Goal: Information Seeking & Learning: Find specific fact

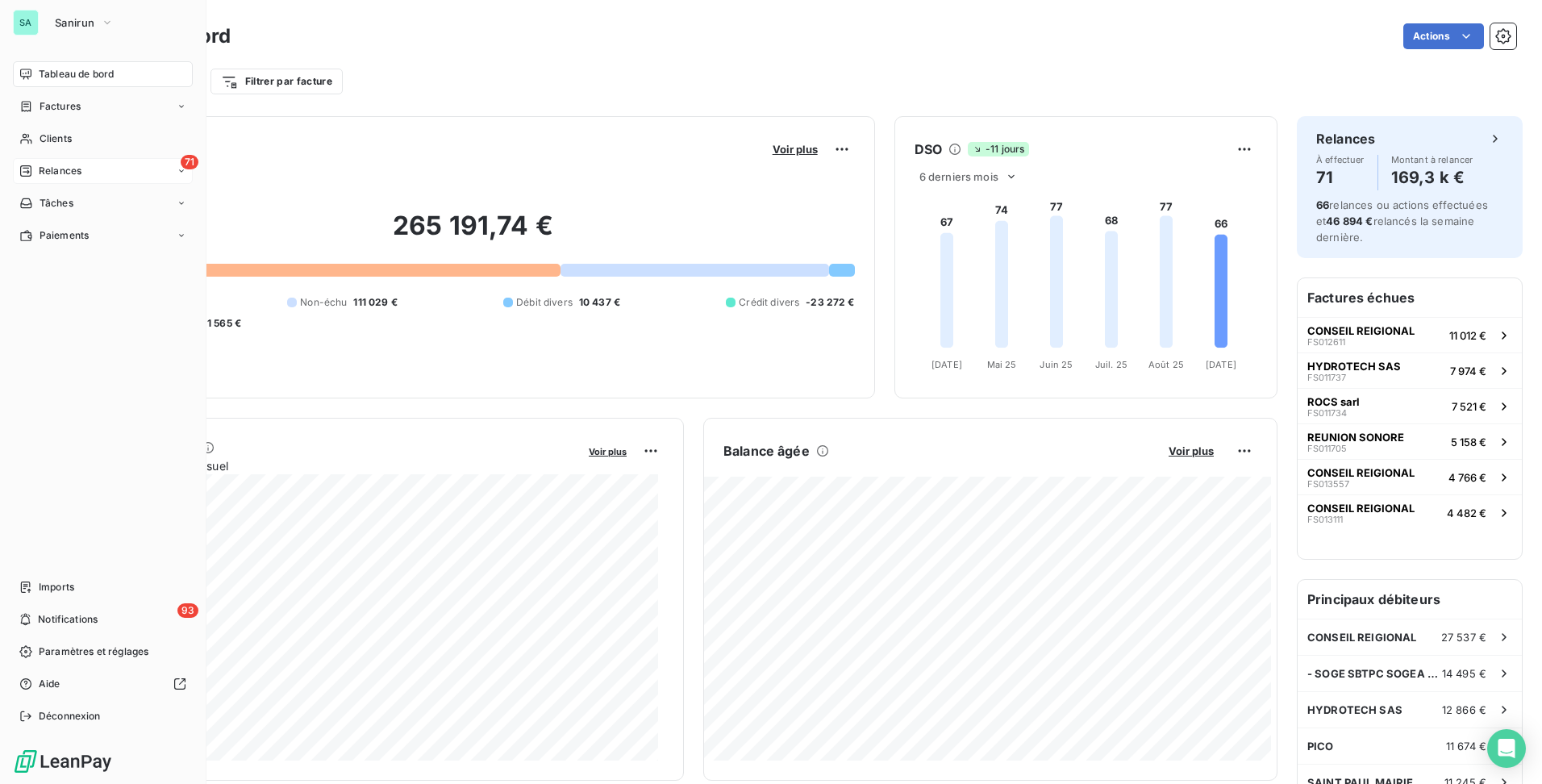
click at [93, 171] on div "71 Relances" at bounding box center [102, 171] width 180 height 26
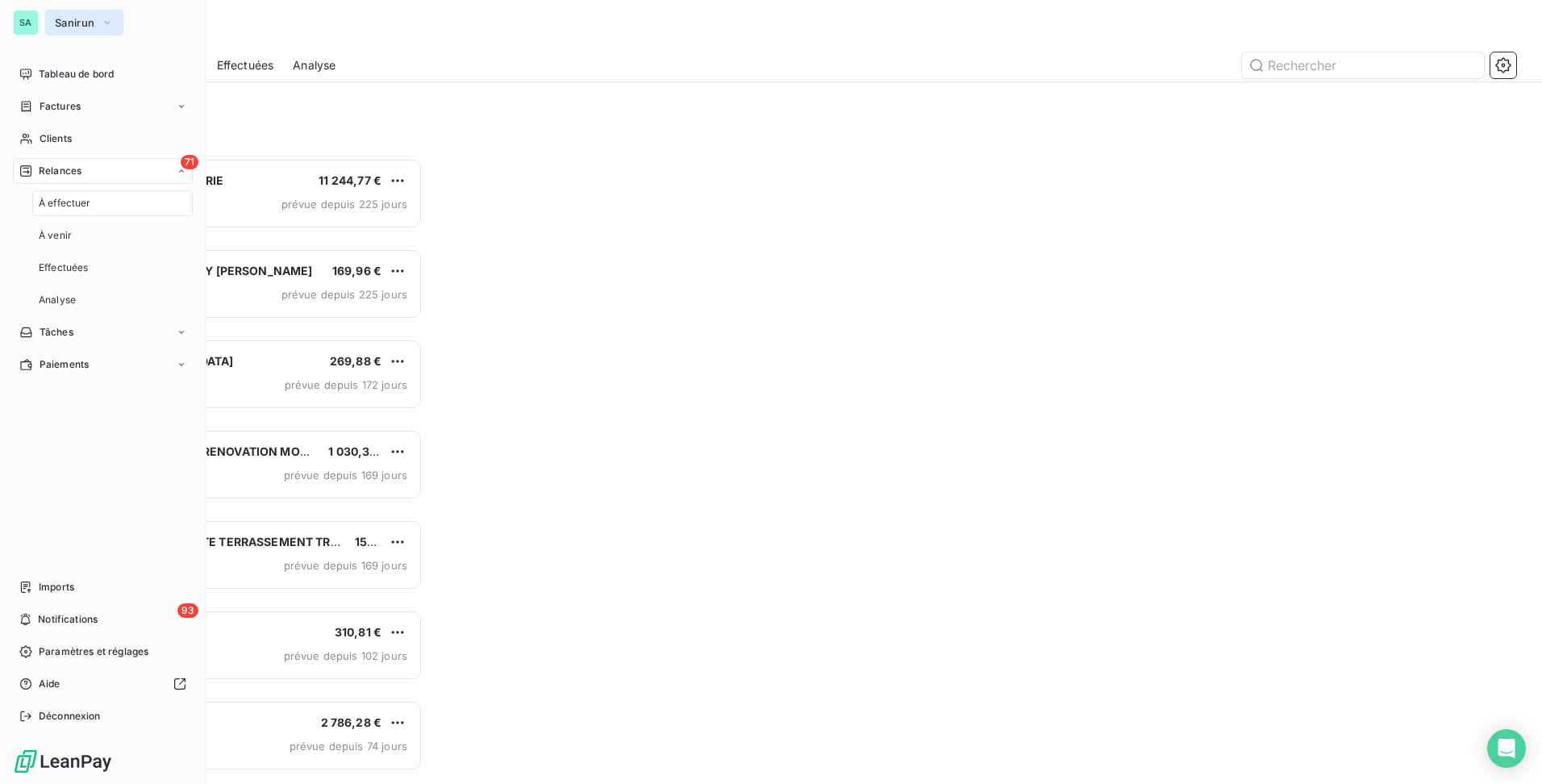
scroll to position [613, 333]
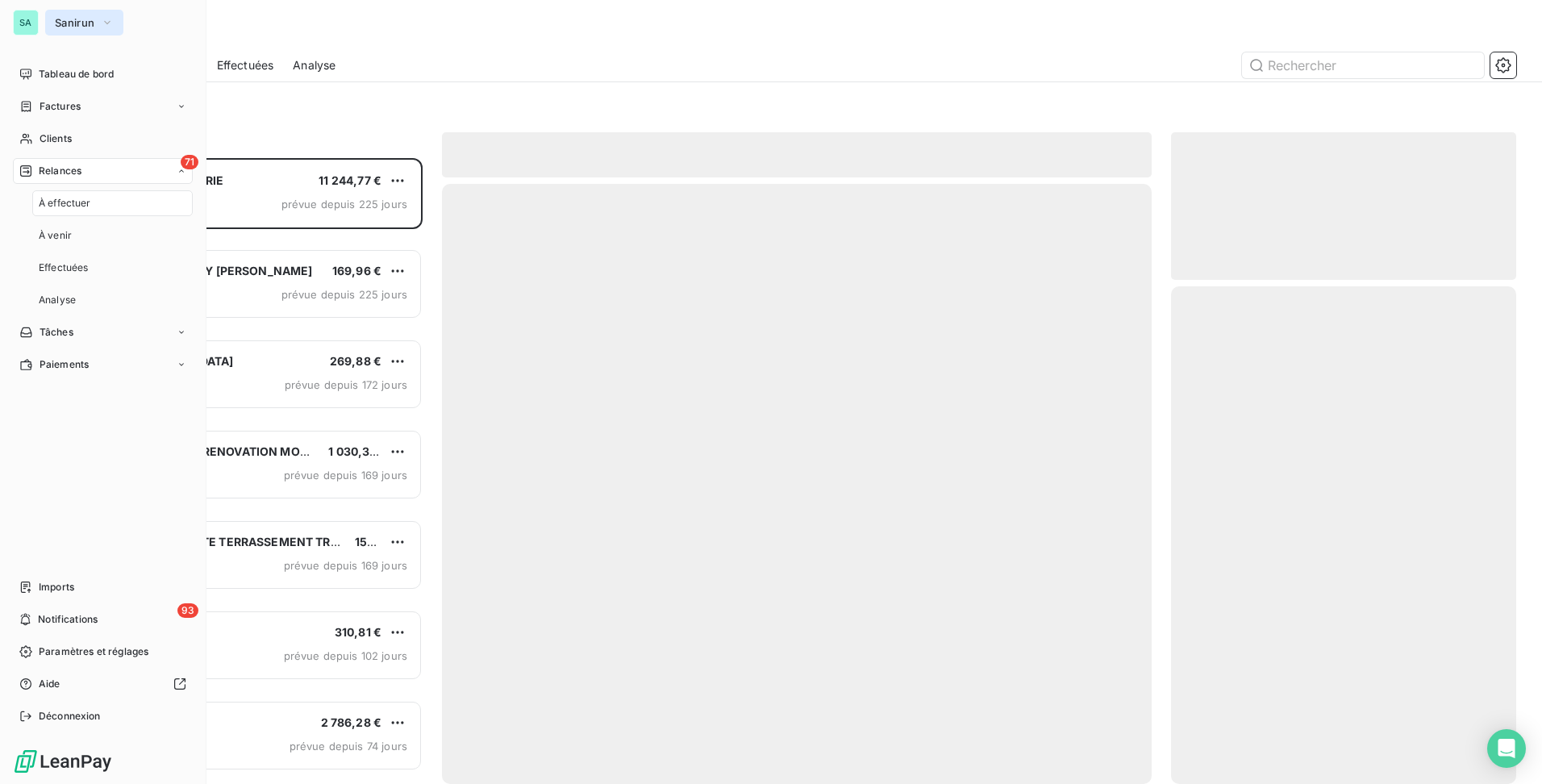
click at [96, 21] on button "Sanirun" at bounding box center [83, 22] width 78 height 26
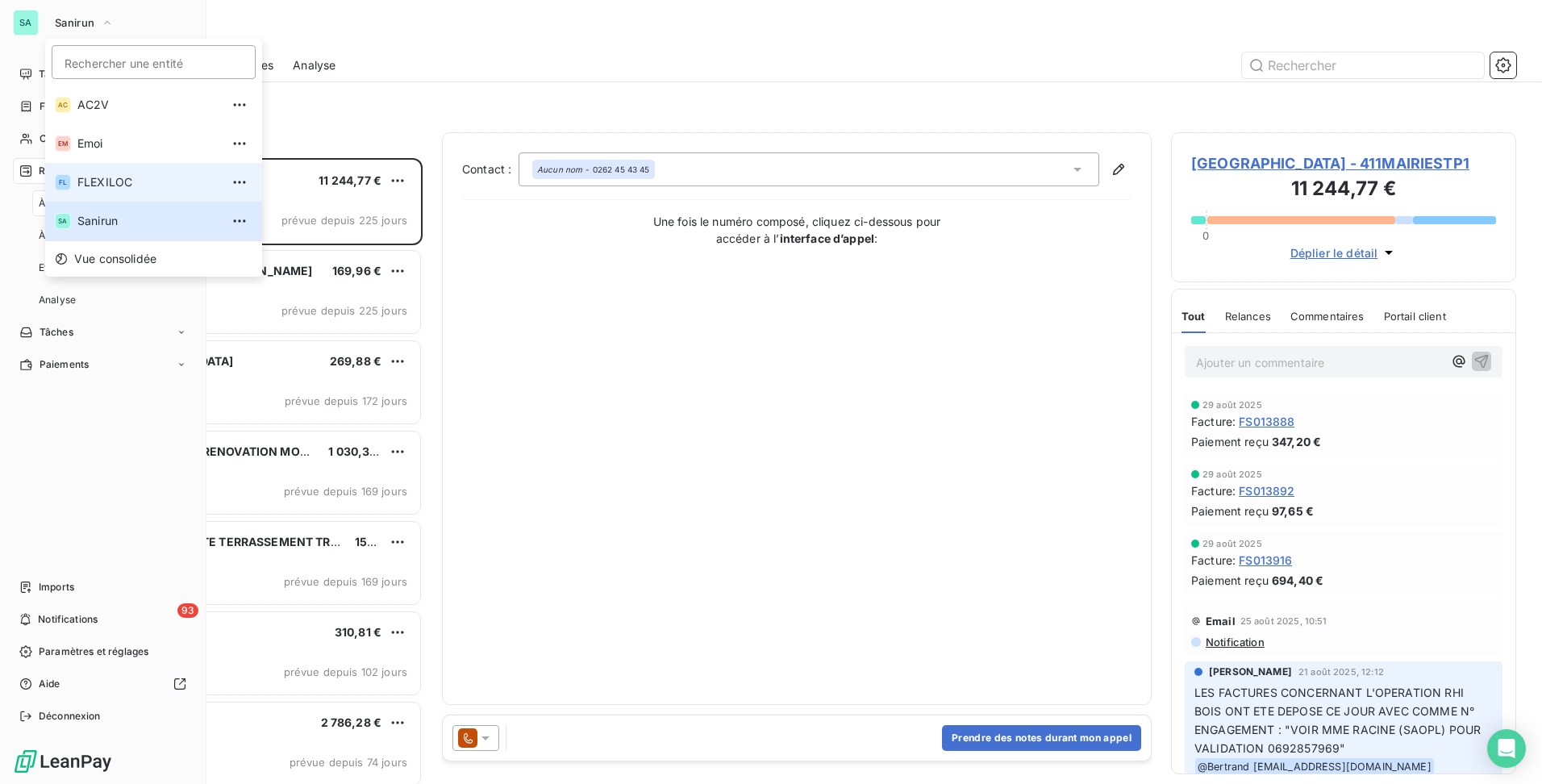
click at [116, 181] on span "FLEXILOC" at bounding box center [148, 183] width 142 height 16
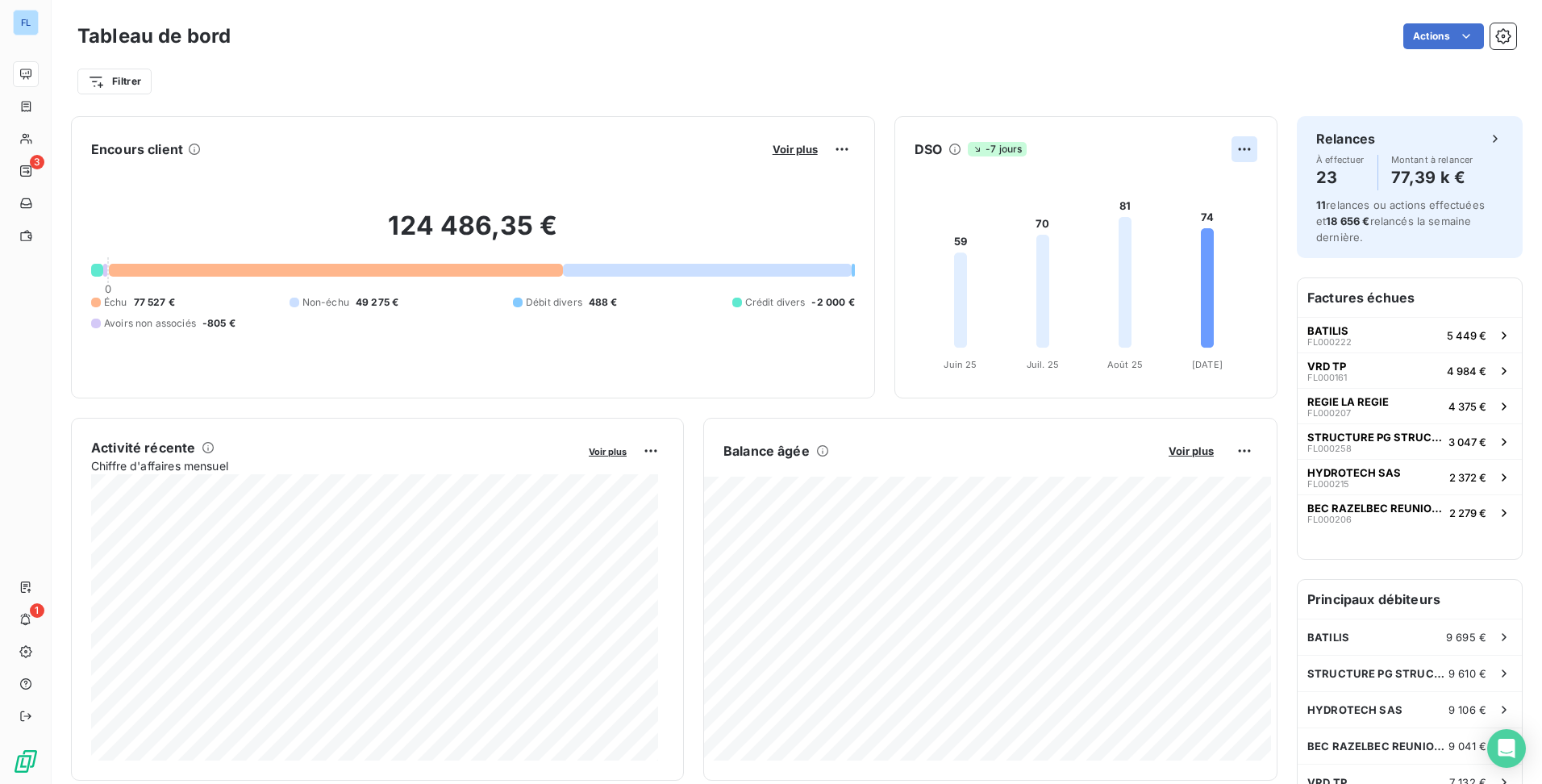
click at [1235, 151] on html "FL 3 1 Tableau de bord Actions Filtrer Encours client Voir plus 124 486,35 € 0 …" at bounding box center [771, 392] width 1542 height 784
click at [1227, 150] on html "FL 3 1 Tableau de bord Actions Filtrer Encours client Voir plus 124 486,35 € 0 …" at bounding box center [771, 392] width 1542 height 784
click at [1228, 453] on html "FL 3 1 Tableau de bord Actions Filtrer Encours client Voir plus 124 486,35 € 0 …" at bounding box center [771, 392] width 1542 height 784
click at [934, 447] on html "FL 3 1 Tableau de bord Actions Filtrer Encours client Voir plus 124 486,35 € 0 …" at bounding box center [771, 392] width 1542 height 784
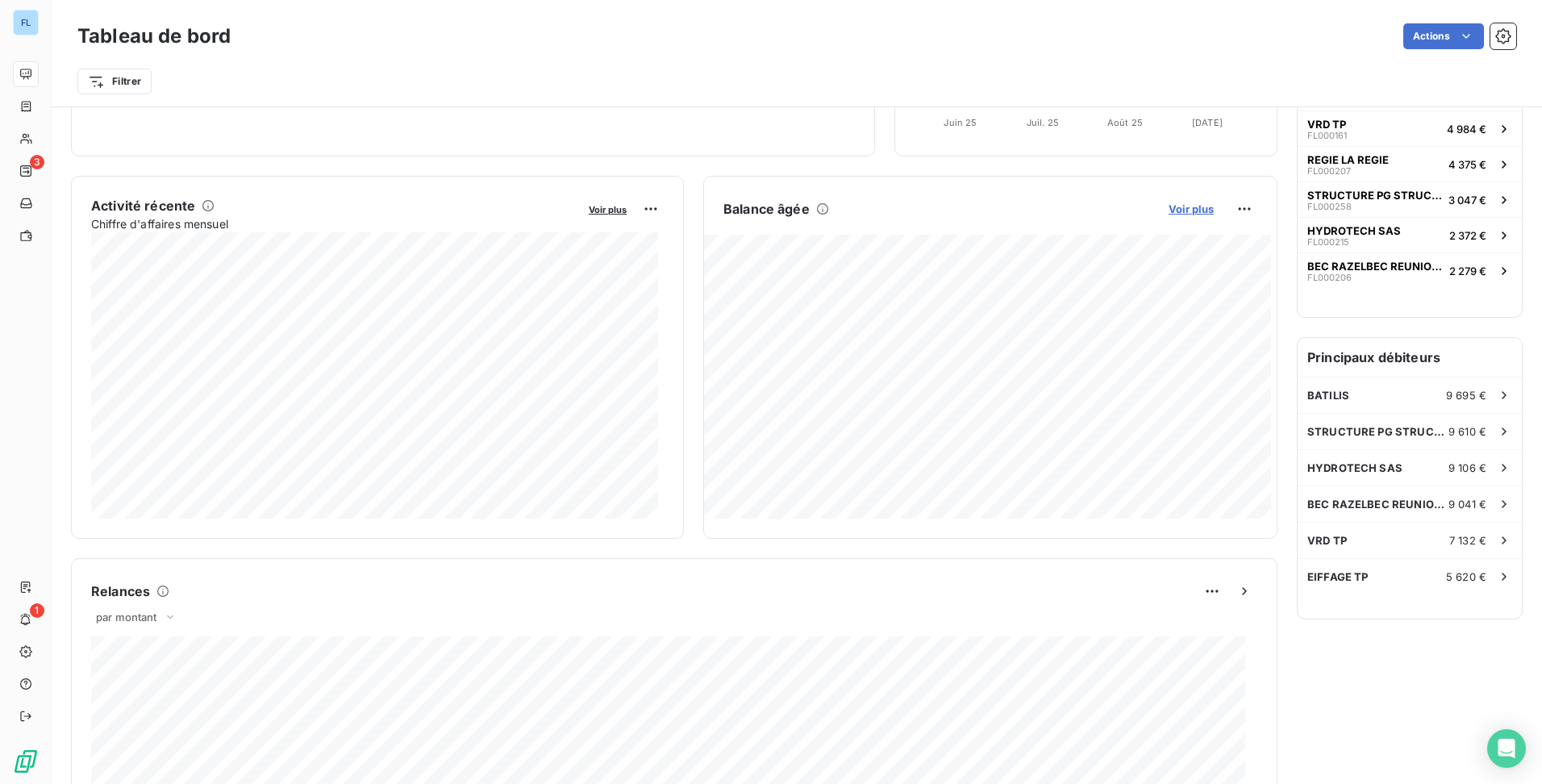
click at [1171, 209] on span "Voir plus" at bounding box center [1191, 209] width 45 height 13
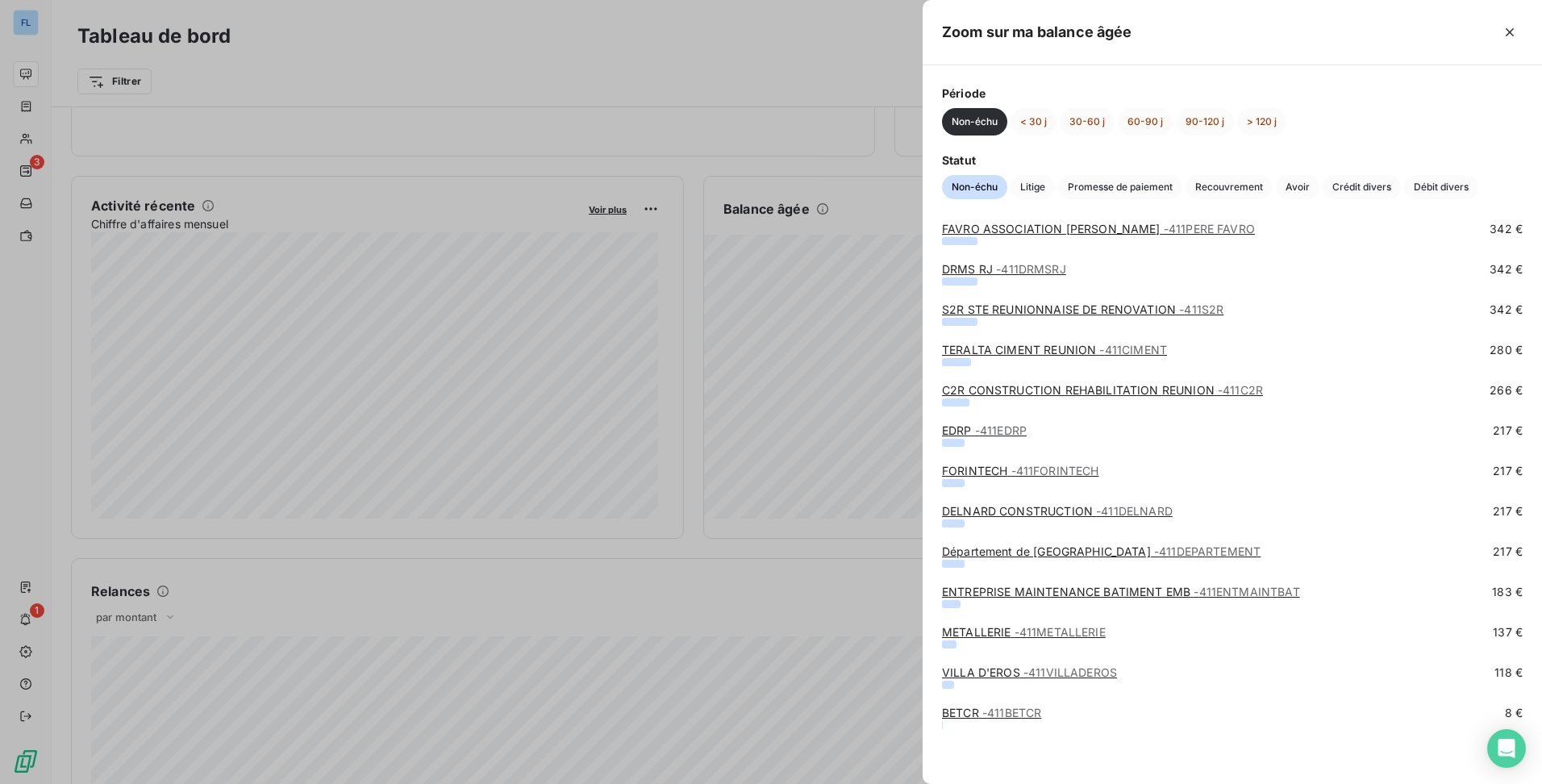
scroll to position [1105, 0]
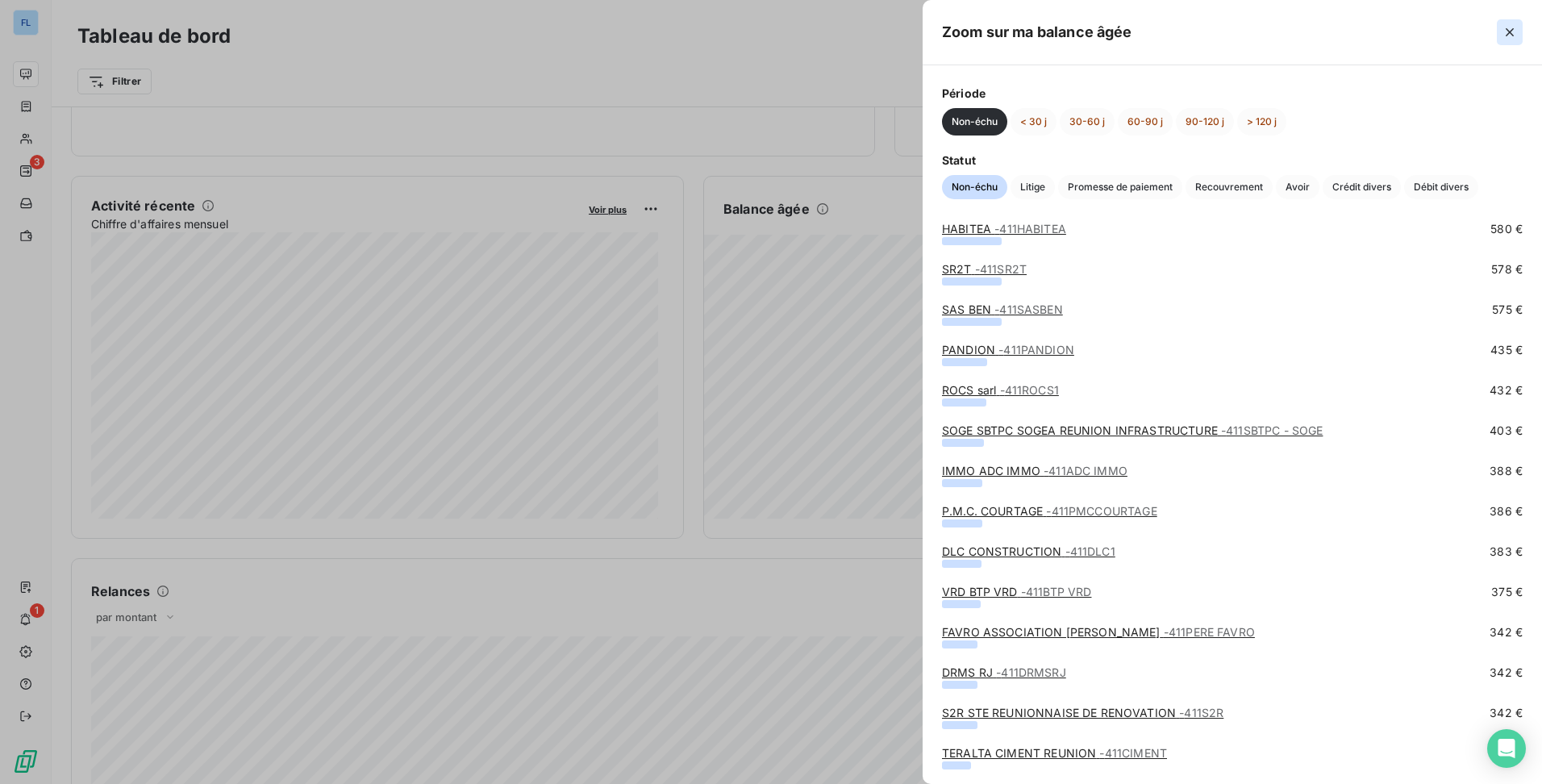
click at [1507, 29] on icon "button" at bounding box center [1510, 32] width 16 height 16
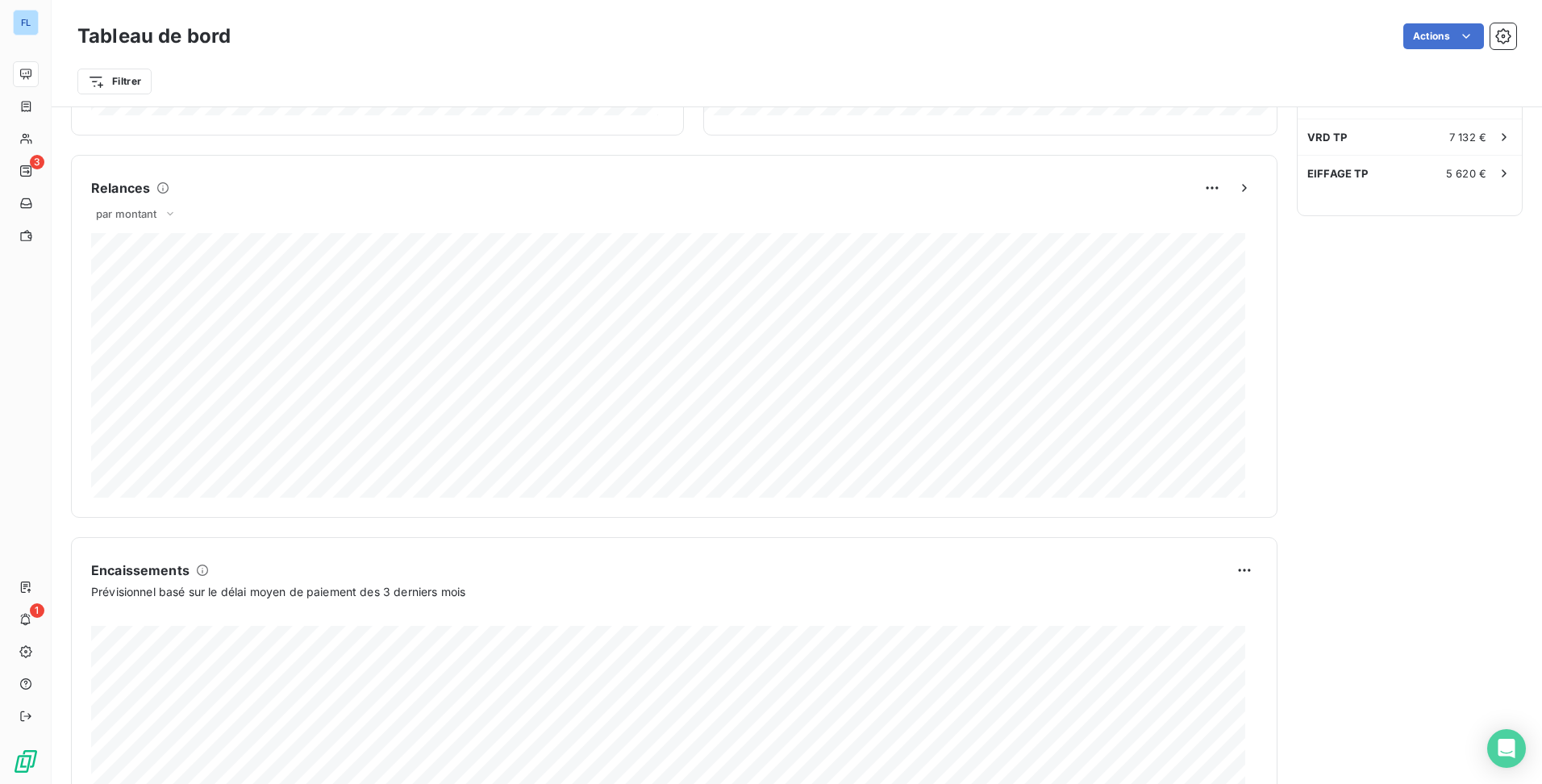
scroll to position [323, 0]
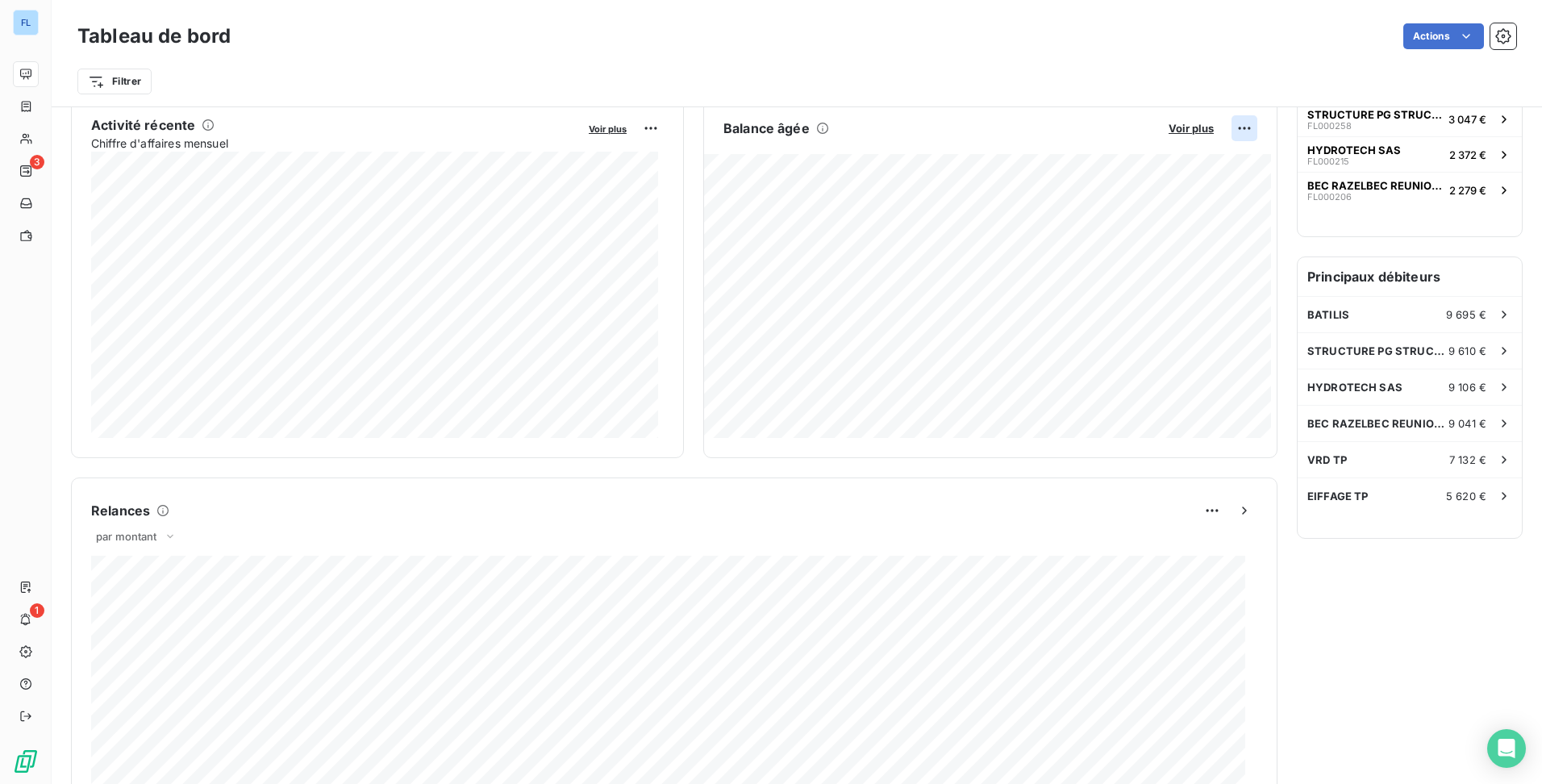
click at [1238, 126] on html "FL 3 1 Tableau de bord Actions Filtrer Encours client Voir plus 124 486,35 € 0 …" at bounding box center [771, 392] width 1542 height 784
click at [1195, 163] on div "Exporter" at bounding box center [1194, 163] width 90 height 26
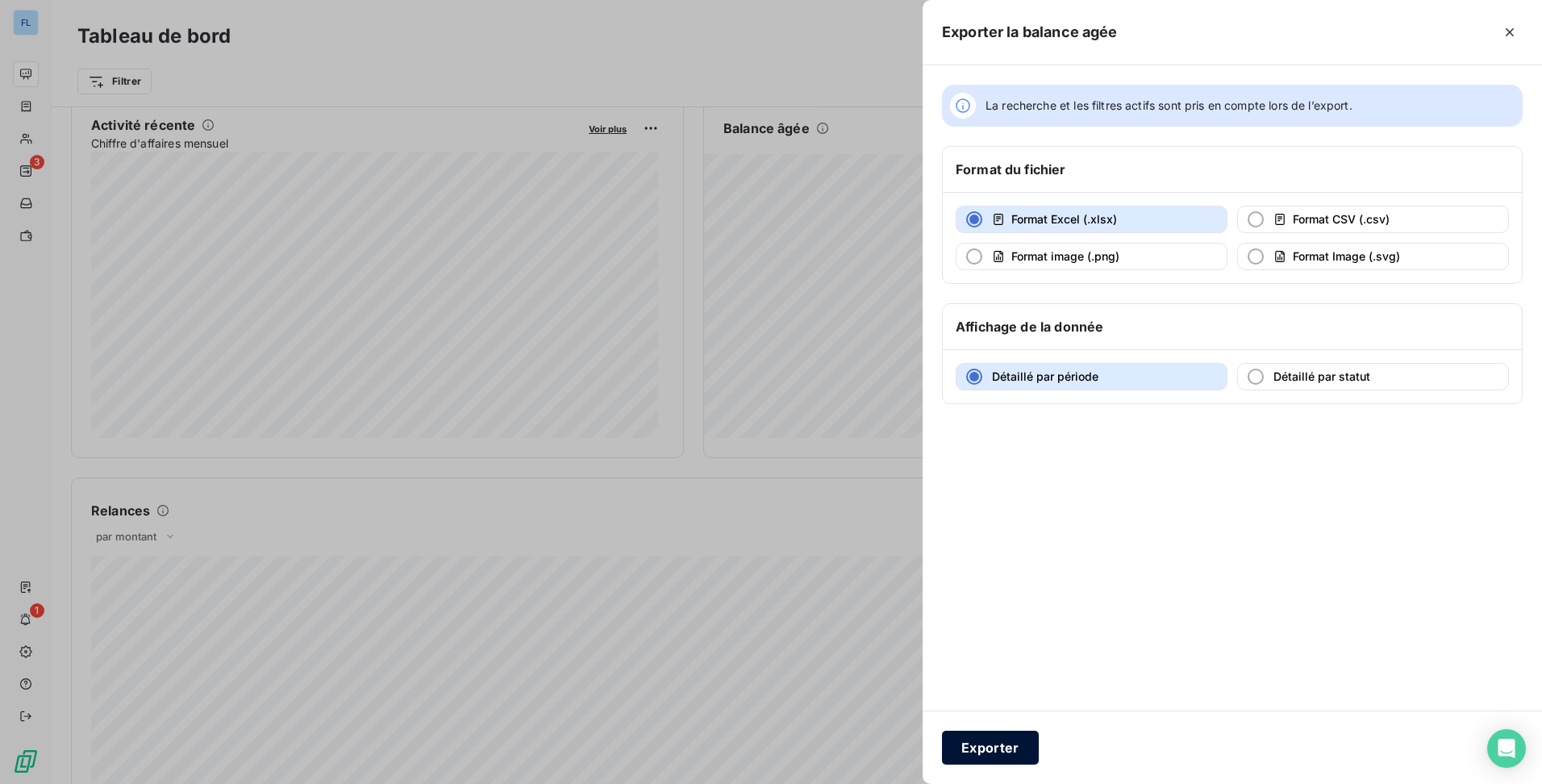
click at [972, 743] on button "Exporter" at bounding box center [990, 747] width 97 height 34
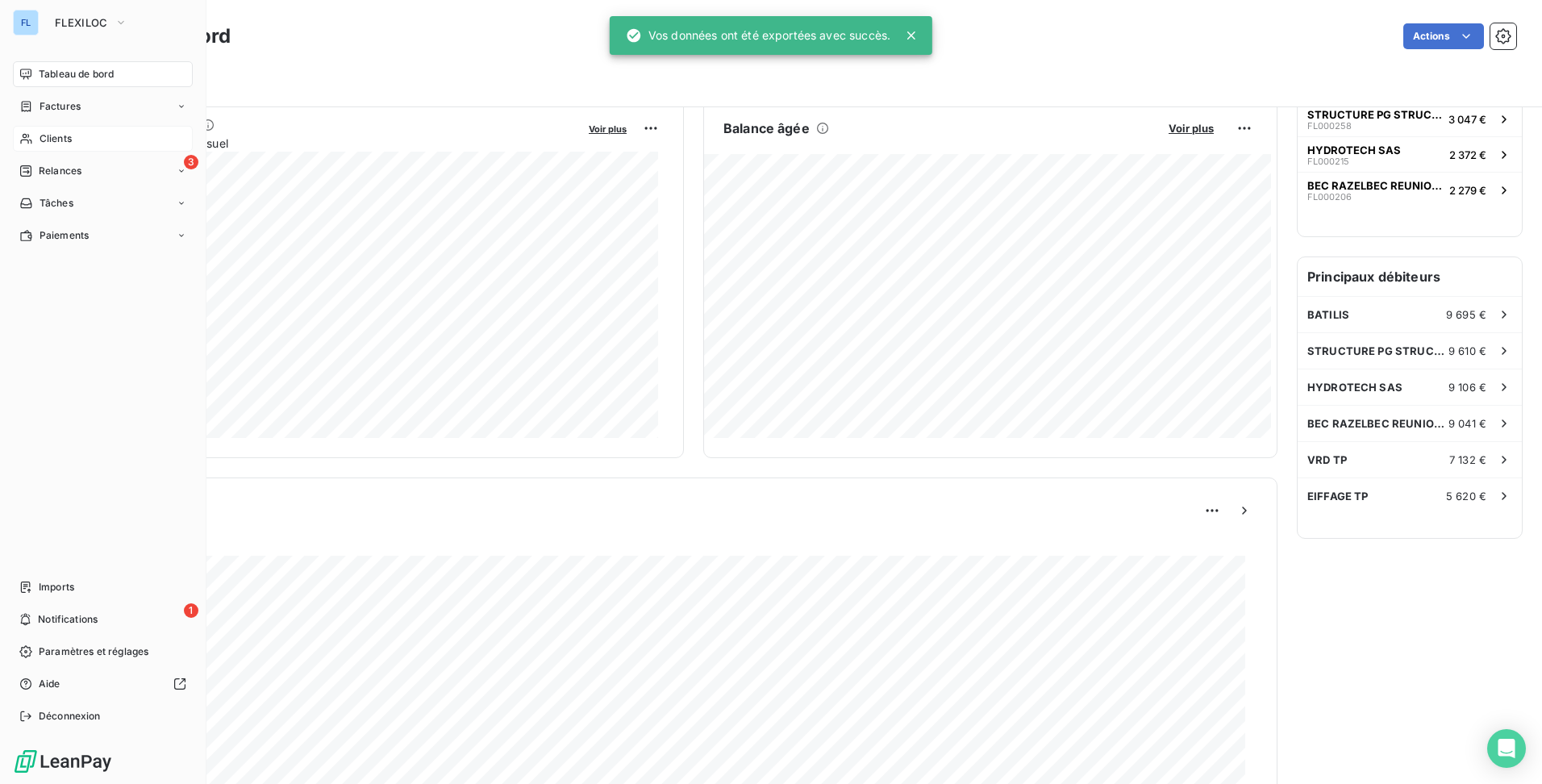
click at [40, 144] on span "Clients" at bounding box center [56, 139] width 32 height 14
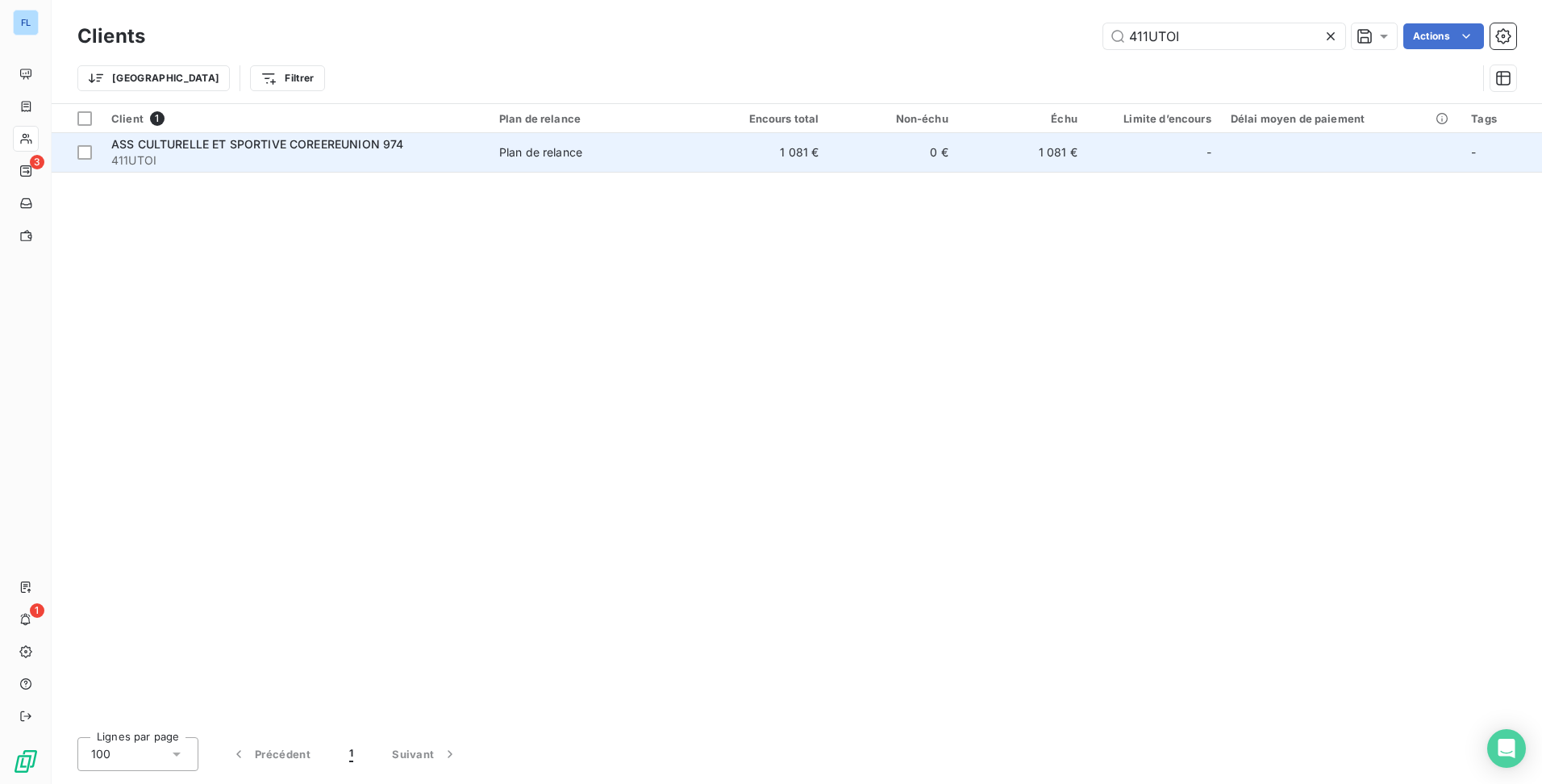
type input "411UTOI"
click at [1033, 156] on td "1 081 €" at bounding box center [1023, 152] width 129 height 38
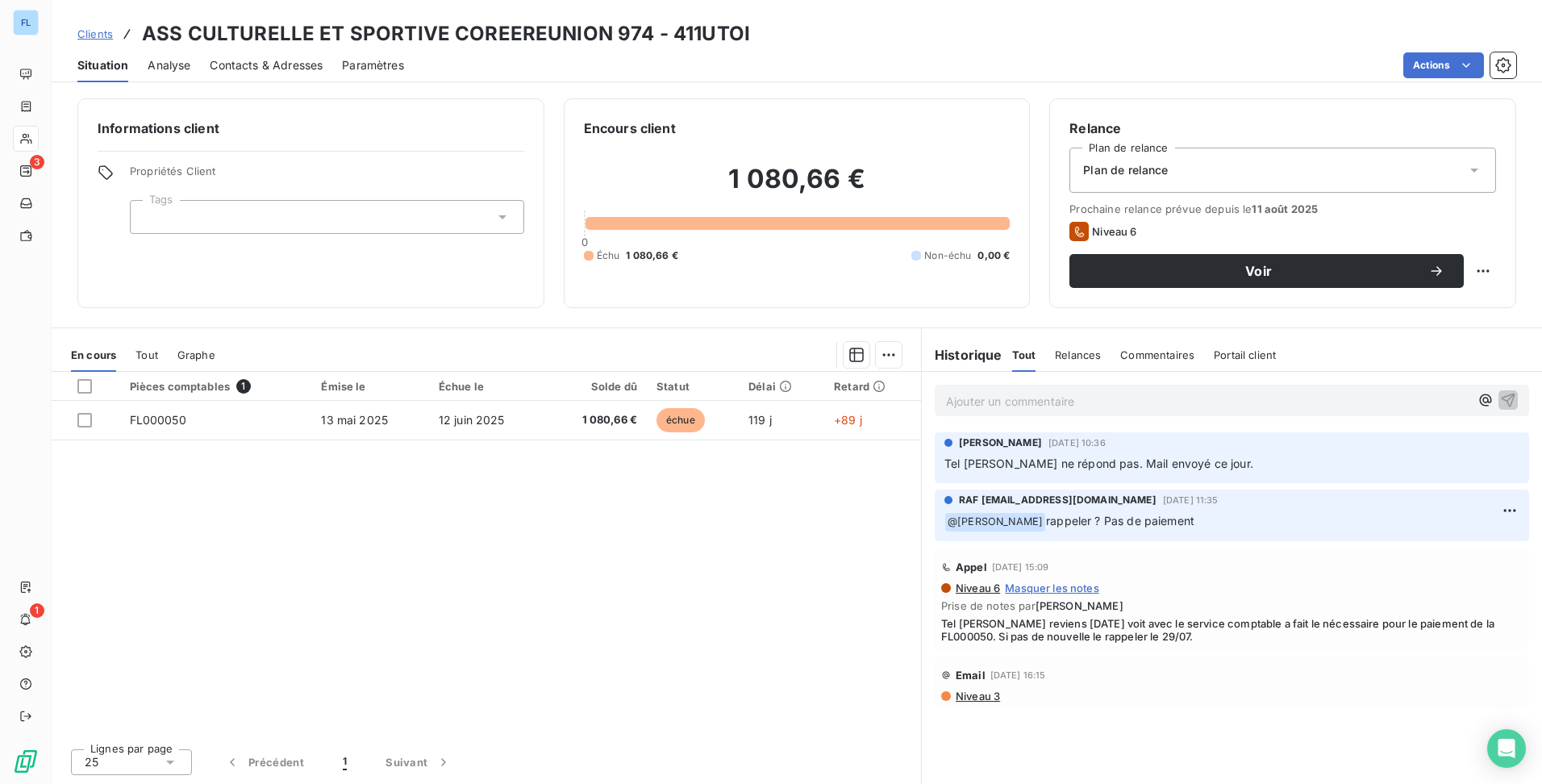
drag, startPoint x: 98, startPoint y: 35, endPoint x: 110, endPoint y: 31, distance: 12.6
click at [98, 35] on span "Clients" at bounding box center [95, 34] width 36 height 13
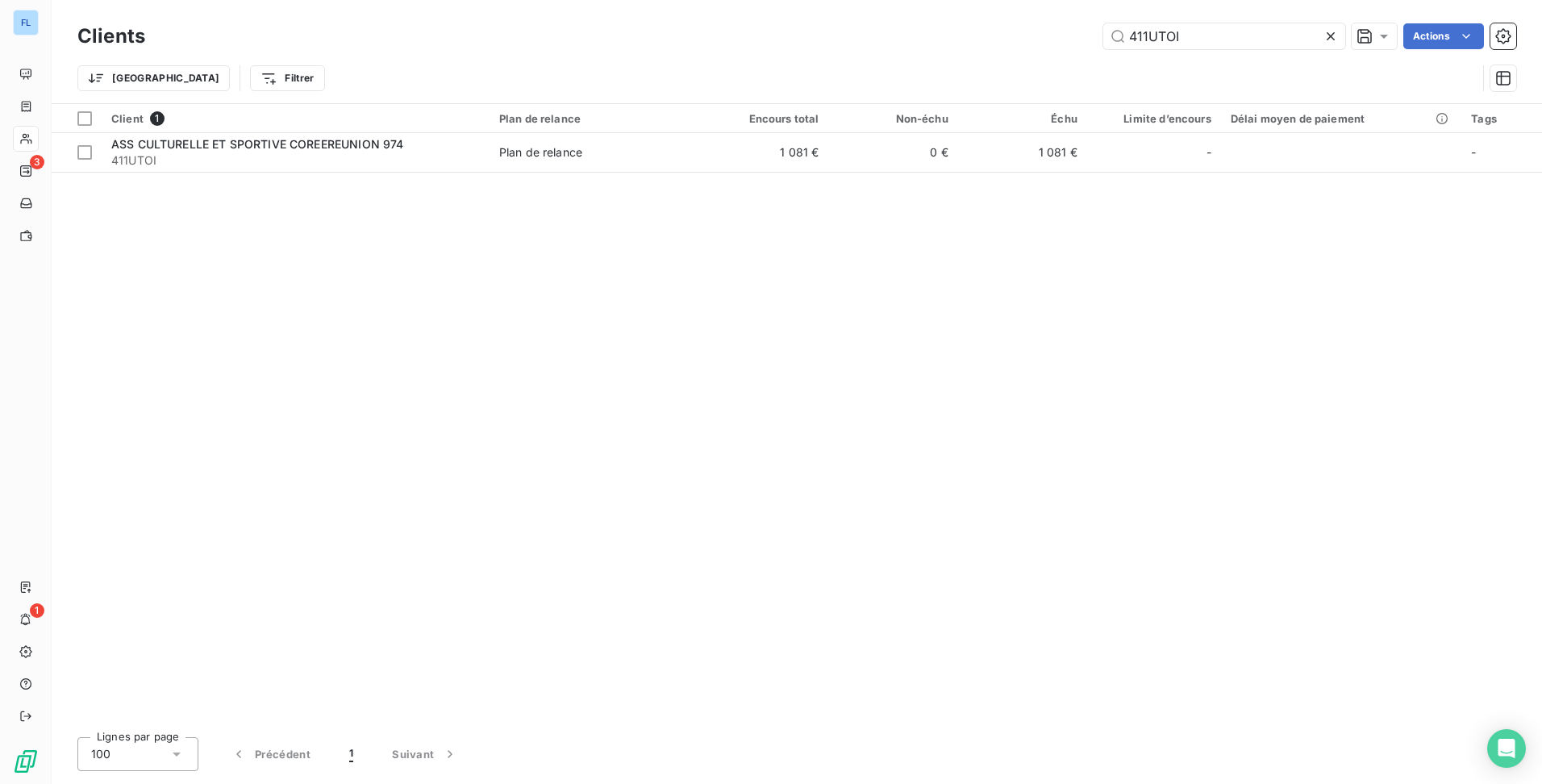
drag, startPoint x: 1223, startPoint y: 35, endPoint x: 808, endPoint y: 63, distance: 415.9
click at [808, 64] on div "Clients 411UTOI Actions Trier Filtrer" at bounding box center [796, 62] width 1439 height 84
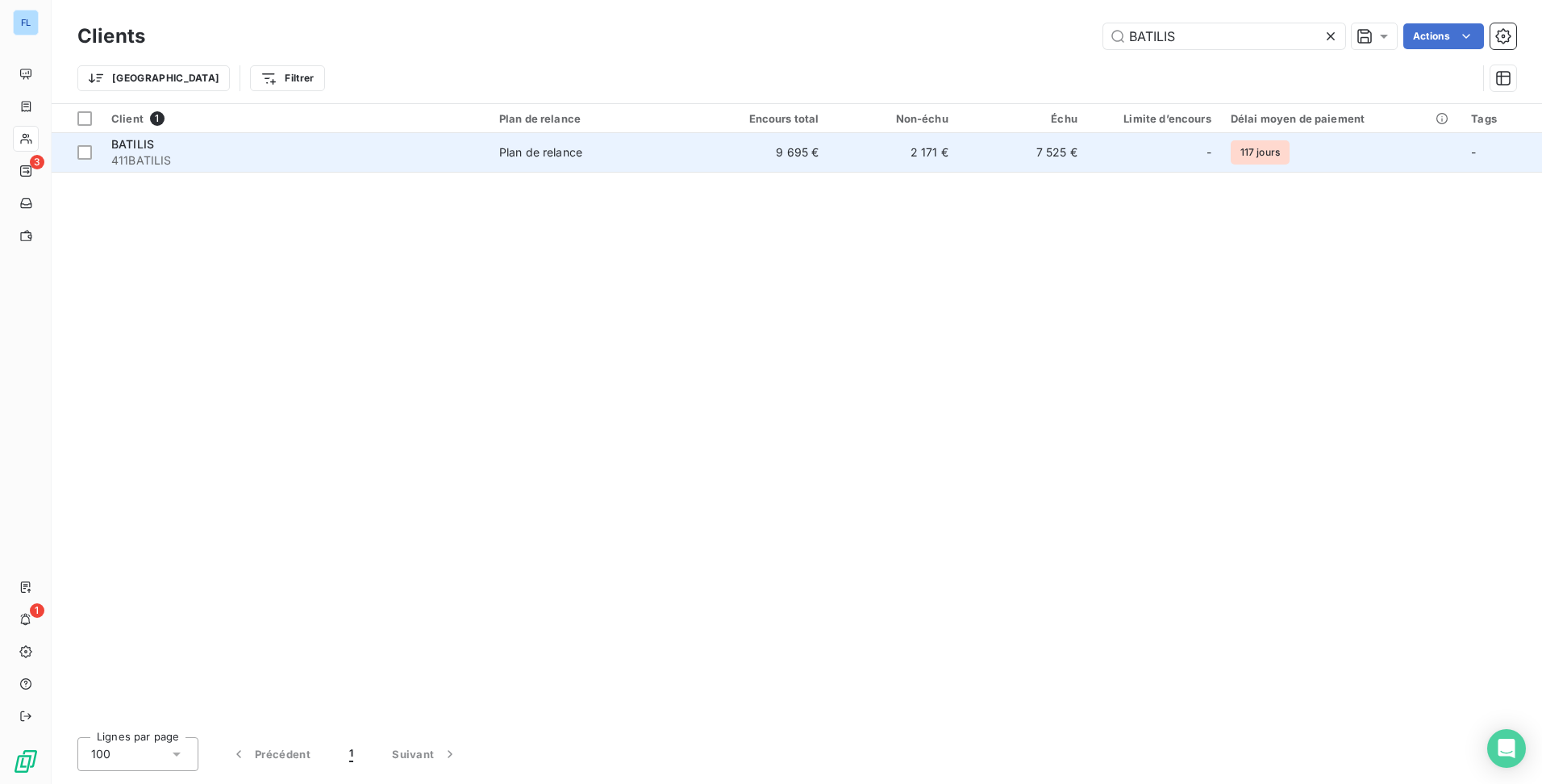
type input "BATILIS"
click at [771, 150] on td "9 695 €" at bounding box center [764, 152] width 129 height 38
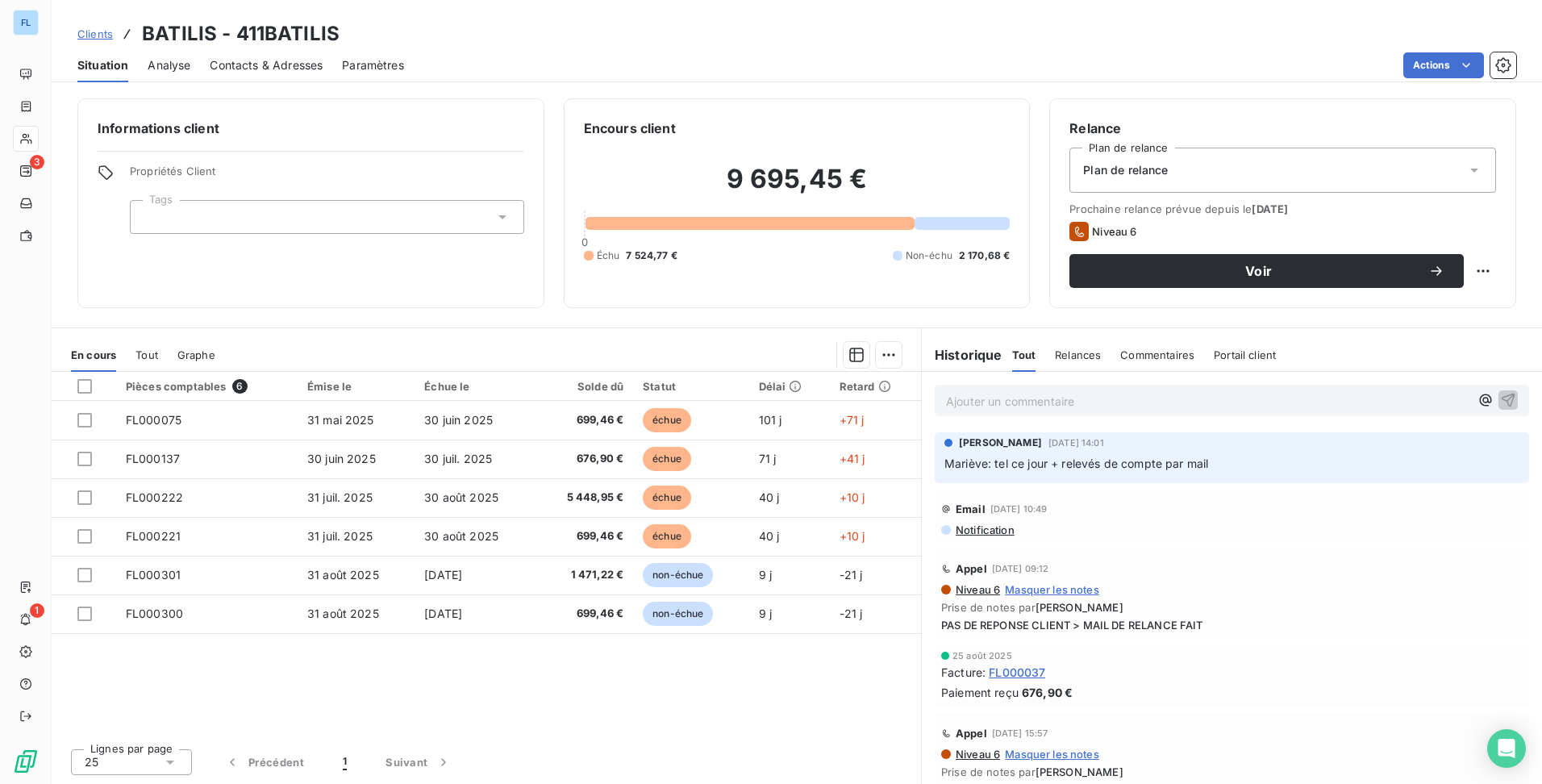
drag, startPoint x: 95, startPoint y: 33, endPoint x: 266, endPoint y: 41, distance: 171.2
click at [95, 33] on span "Clients" at bounding box center [95, 34] width 36 height 13
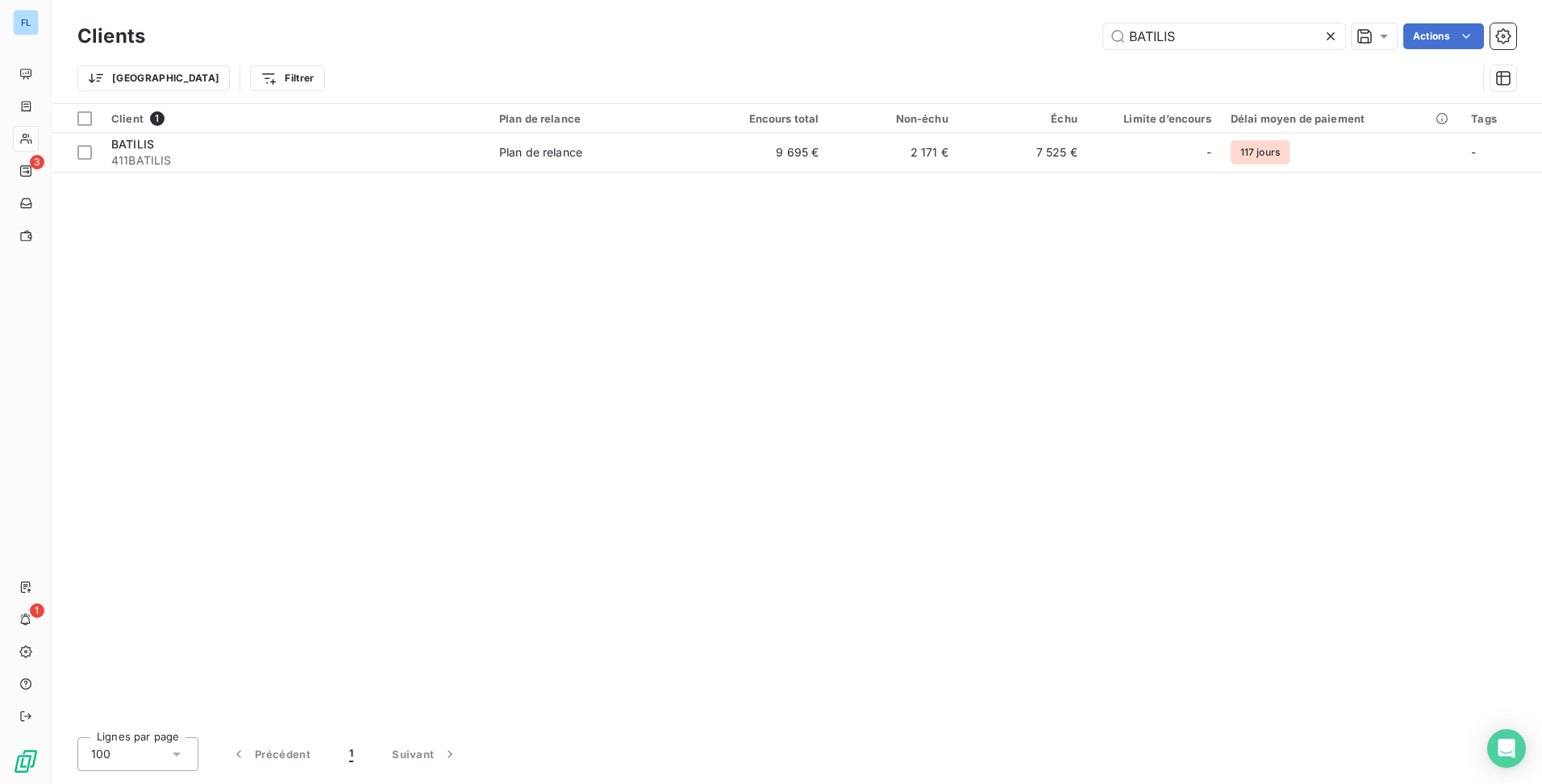
drag, startPoint x: 1178, startPoint y: 39, endPoint x: 817, endPoint y: 69, distance: 362.2
click at [817, 69] on div "Clients BATILIS Actions Trier Filtrer" at bounding box center [796, 62] width 1439 height 84
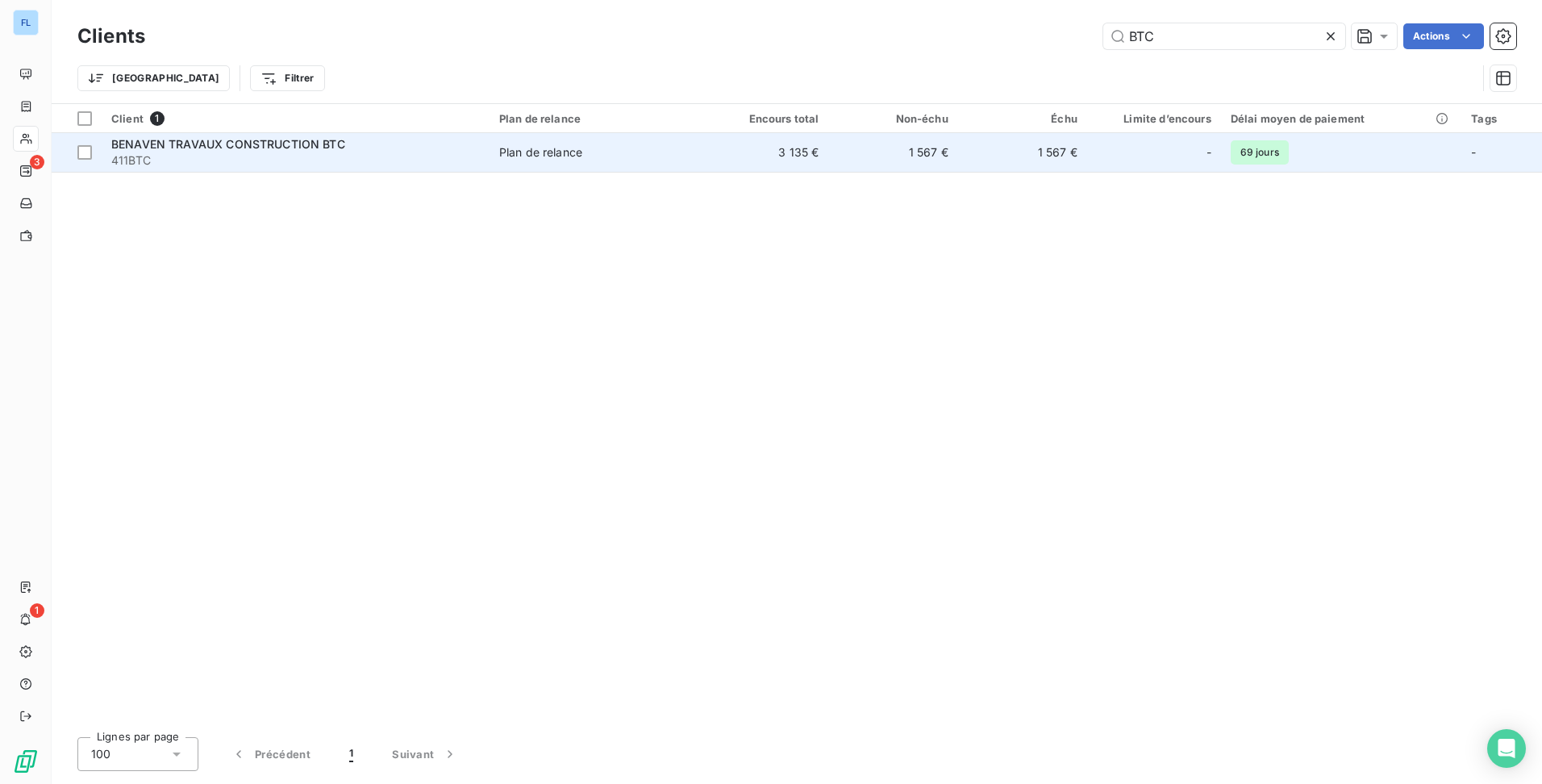
type input "BTC"
click at [807, 160] on td "3 135 €" at bounding box center [764, 152] width 129 height 38
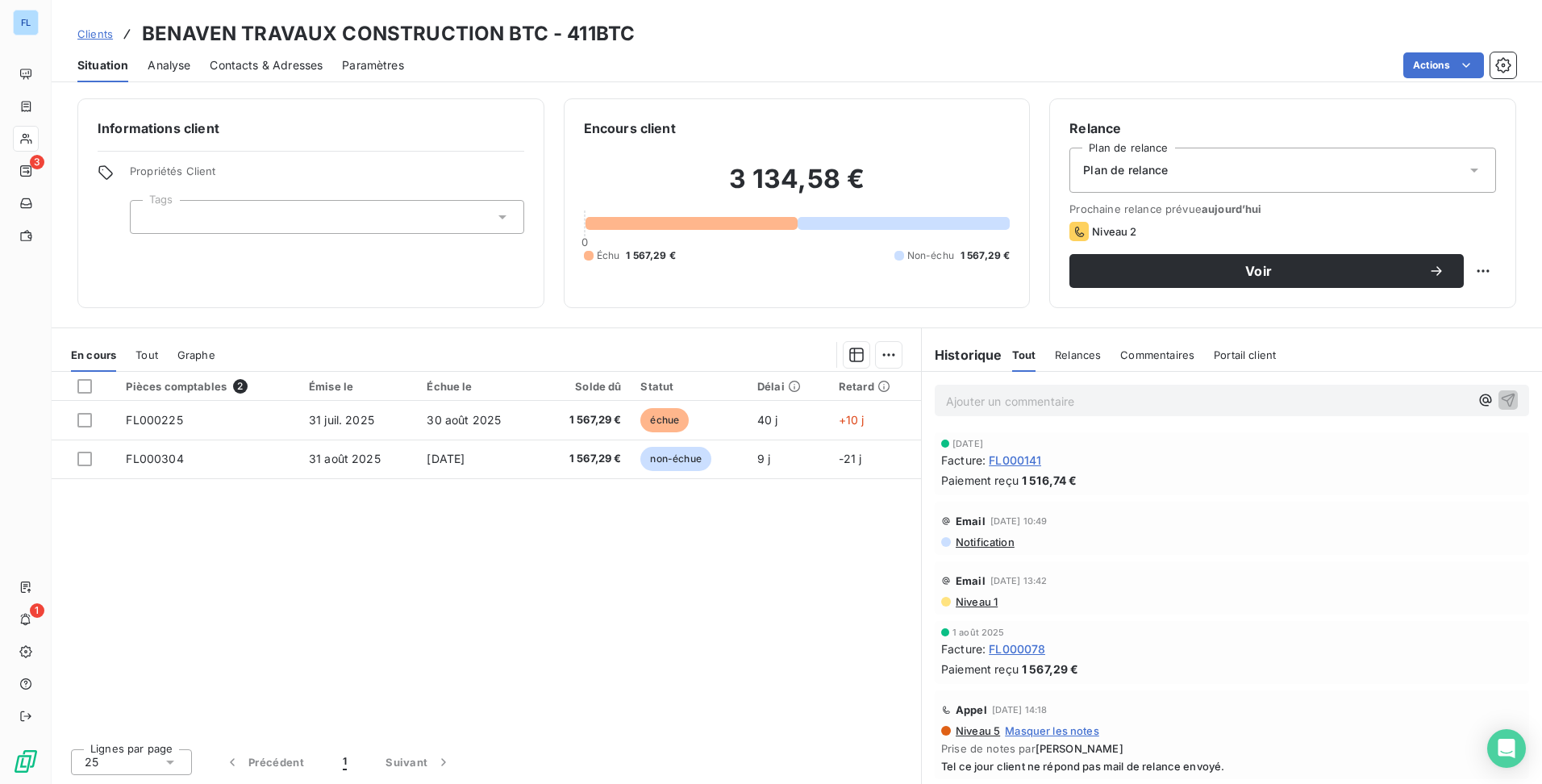
scroll to position [81, 0]
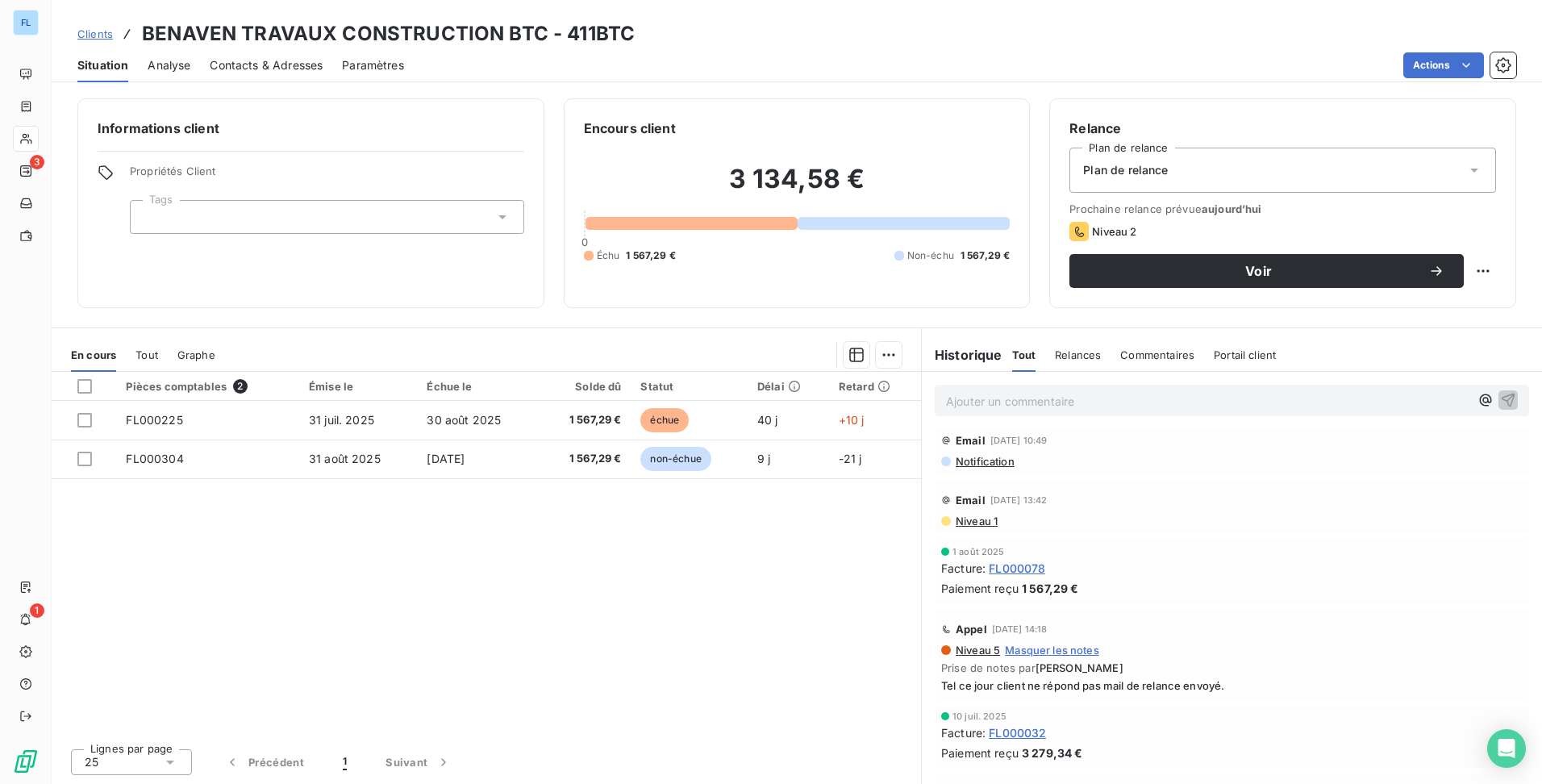
click at [99, 29] on span "Clients" at bounding box center [95, 34] width 36 height 13
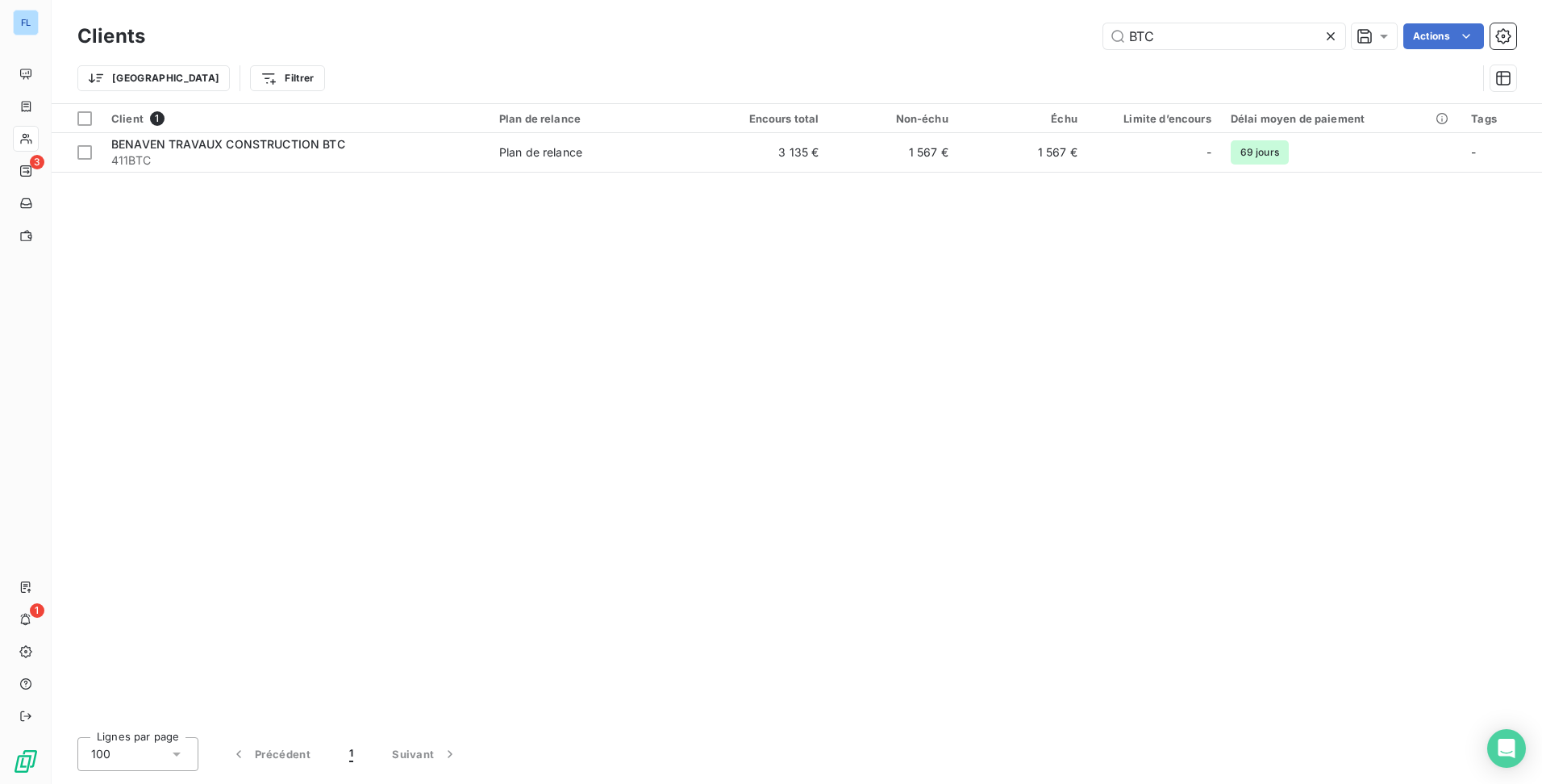
drag, startPoint x: 1177, startPoint y: 45, endPoint x: 800, endPoint y: 62, distance: 377.4
click at [800, 62] on div "Clients BTC Actions Trier Filtrer" at bounding box center [796, 62] width 1439 height 84
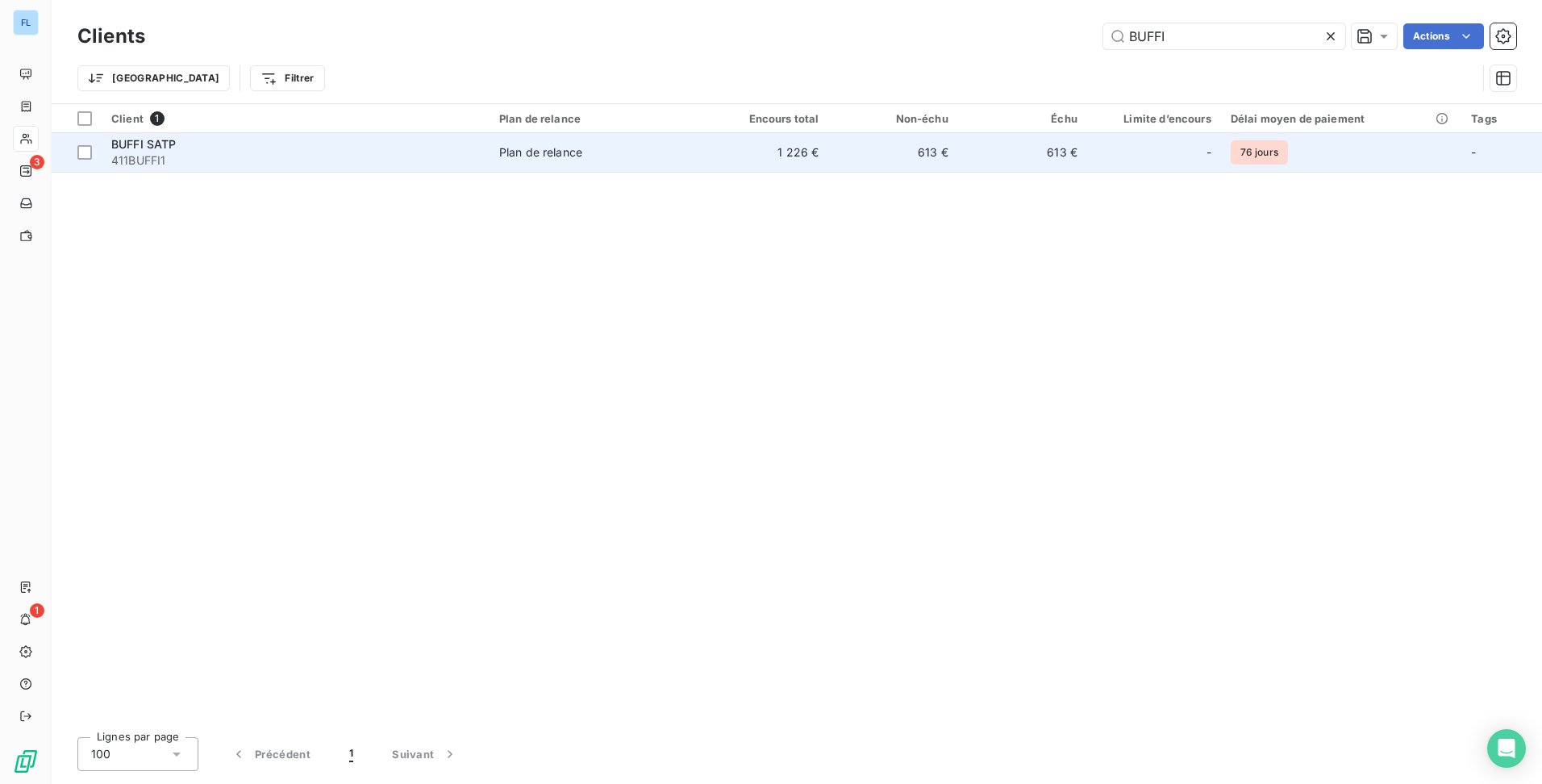
type input "BUFFI"
click at [458, 141] on div "BUFFI SATP" at bounding box center [296, 144] width 369 height 16
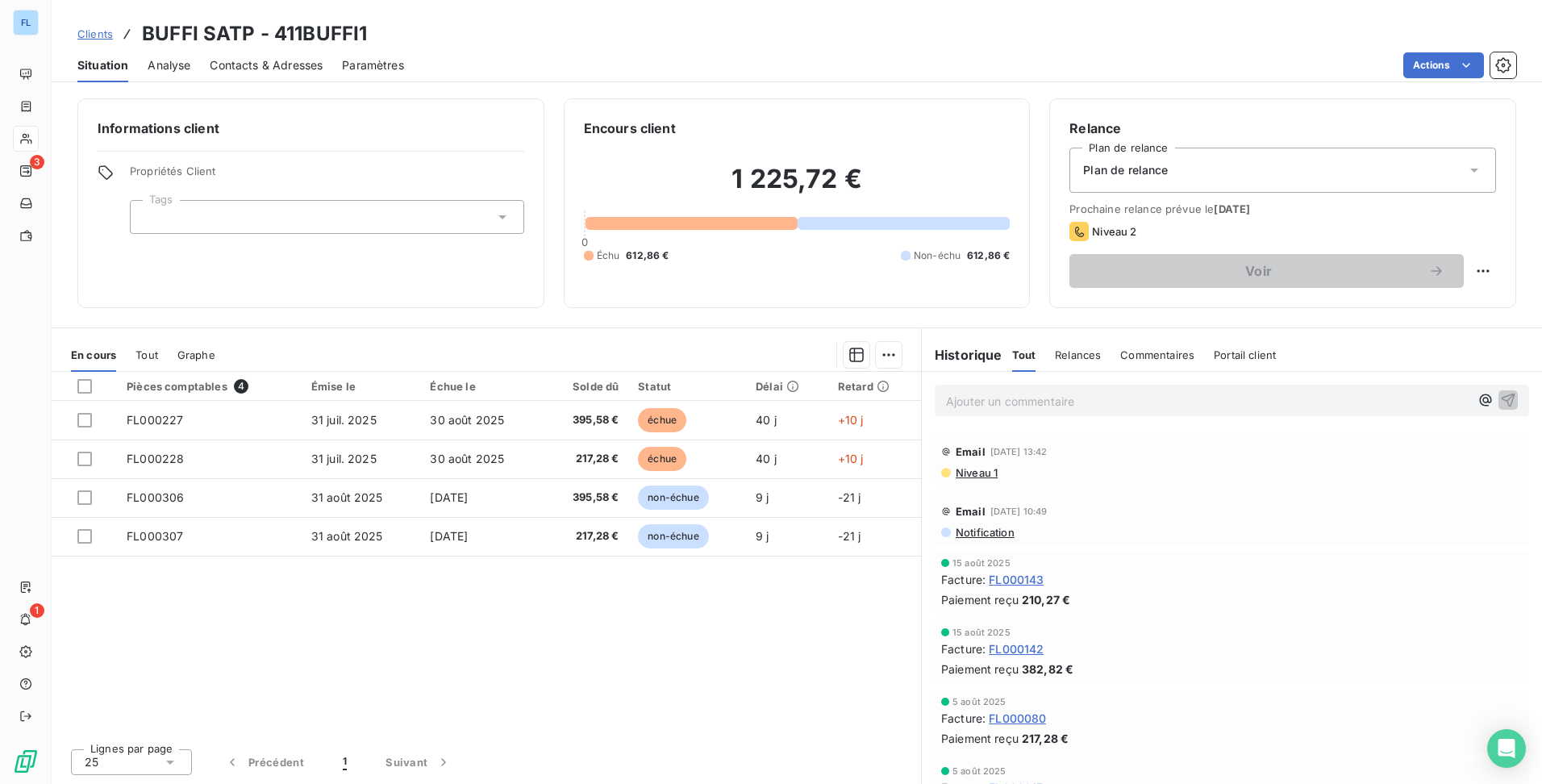
click at [99, 35] on span "Clients" at bounding box center [95, 34] width 36 height 13
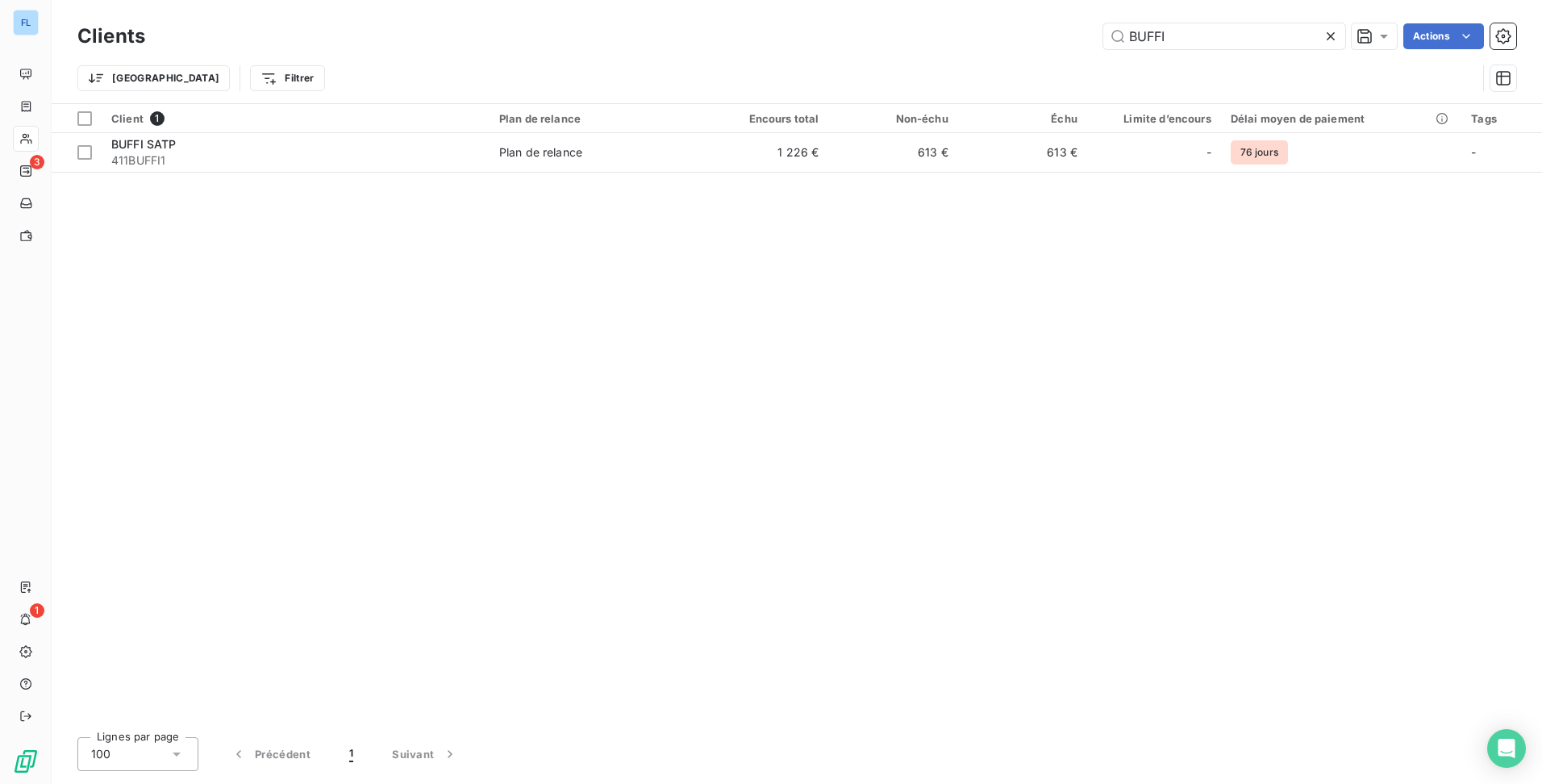
drag, startPoint x: 1223, startPoint y: 37, endPoint x: 905, endPoint y: 56, distance: 318.6
click at [921, 54] on div "Clients BUFFI Actions Trier Filtrer" at bounding box center [796, 62] width 1439 height 84
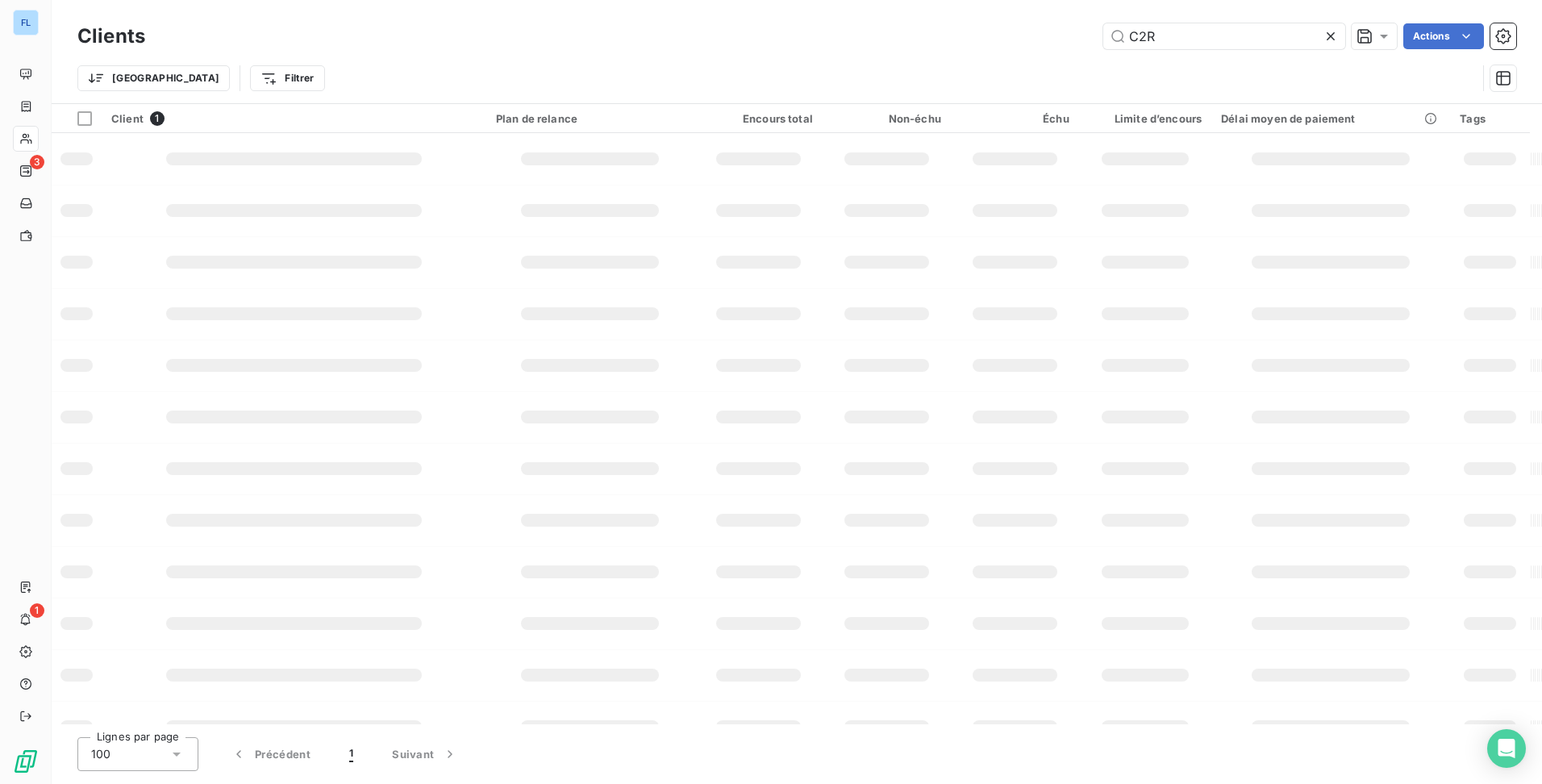
type input "C2R"
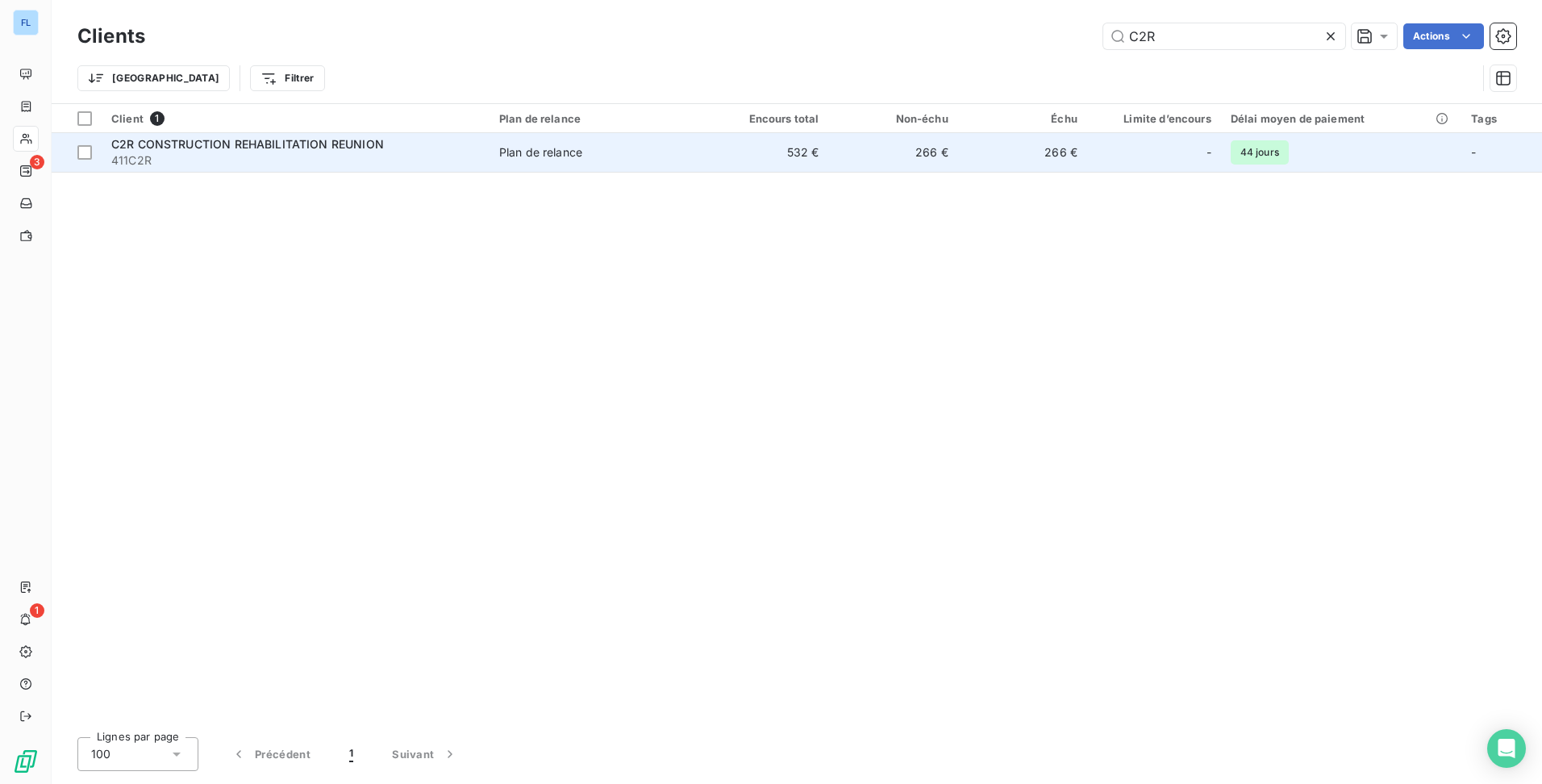
click at [696, 158] on td "Plan de relance" at bounding box center [595, 152] width 210 height 38
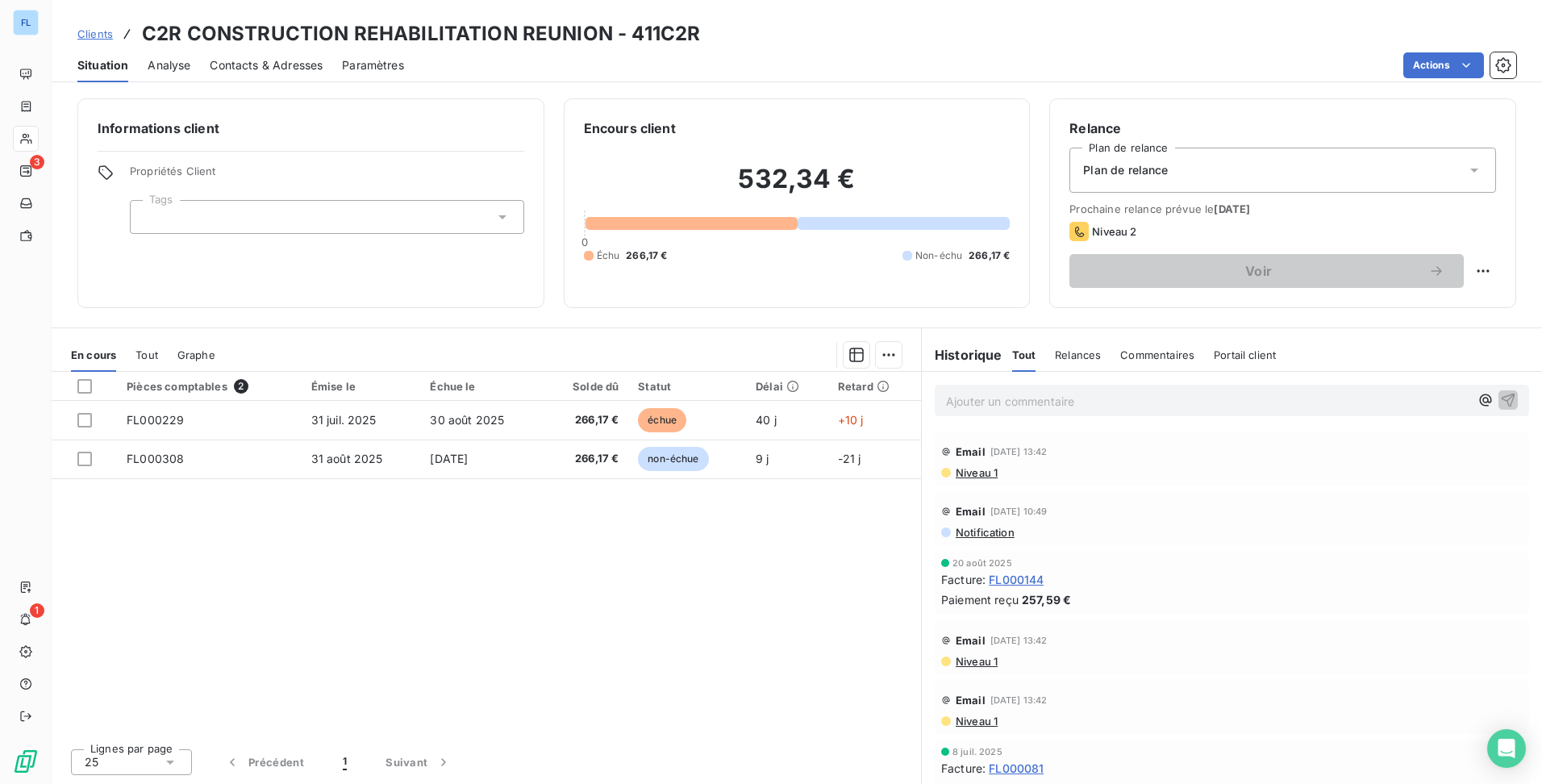
click at [89, 35] on span "Clients" at bounding box center [95, 34] width 36 height 13
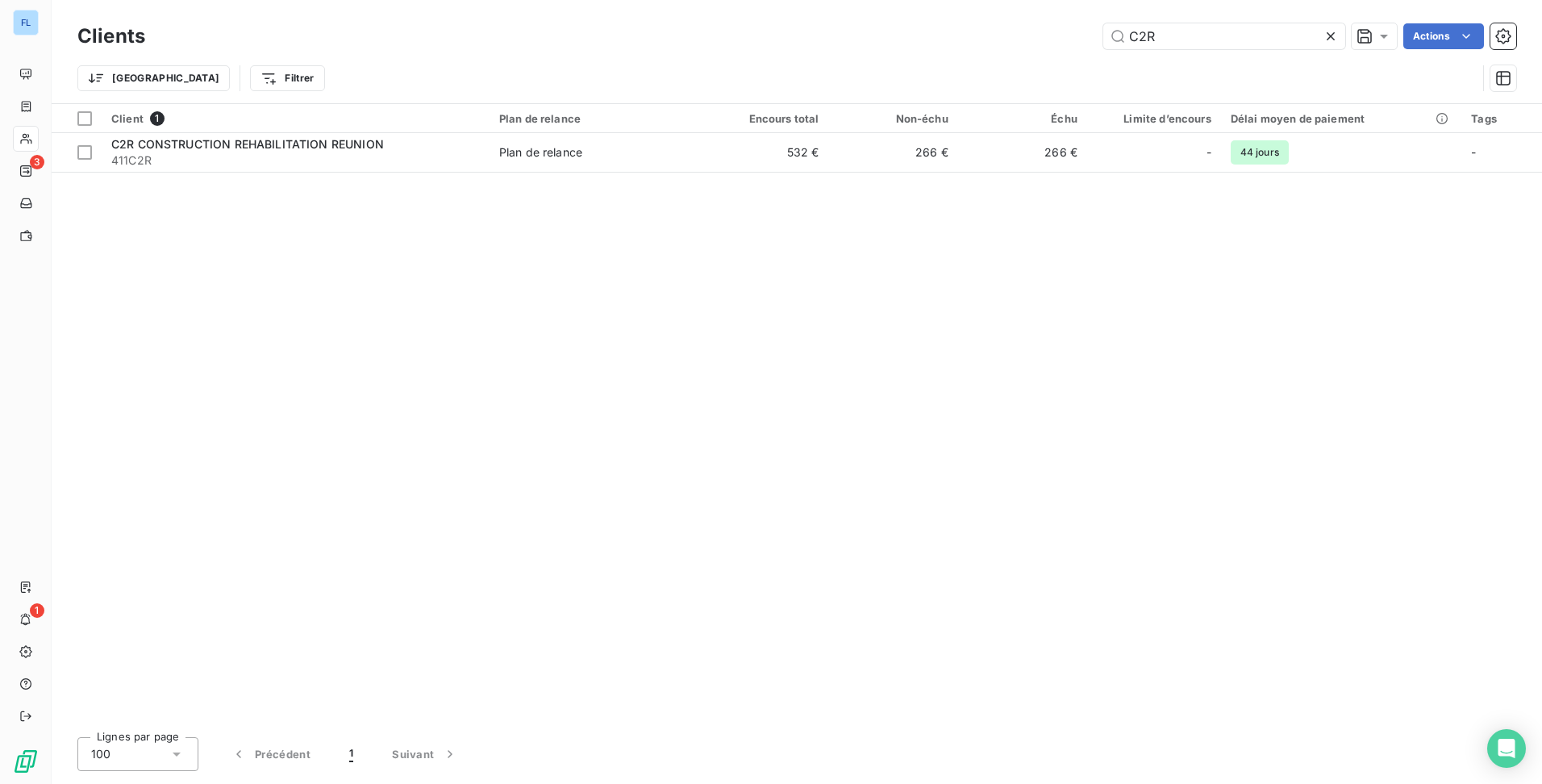
drag, startPoint x: 1160, startPoint y: 28, endPoint x: 1044, endPoint y: 49, distance: 117.9
click at [1044, 49] on div "Clients C2R Actions" at bounding box center [796, 37] width 1439 height 34
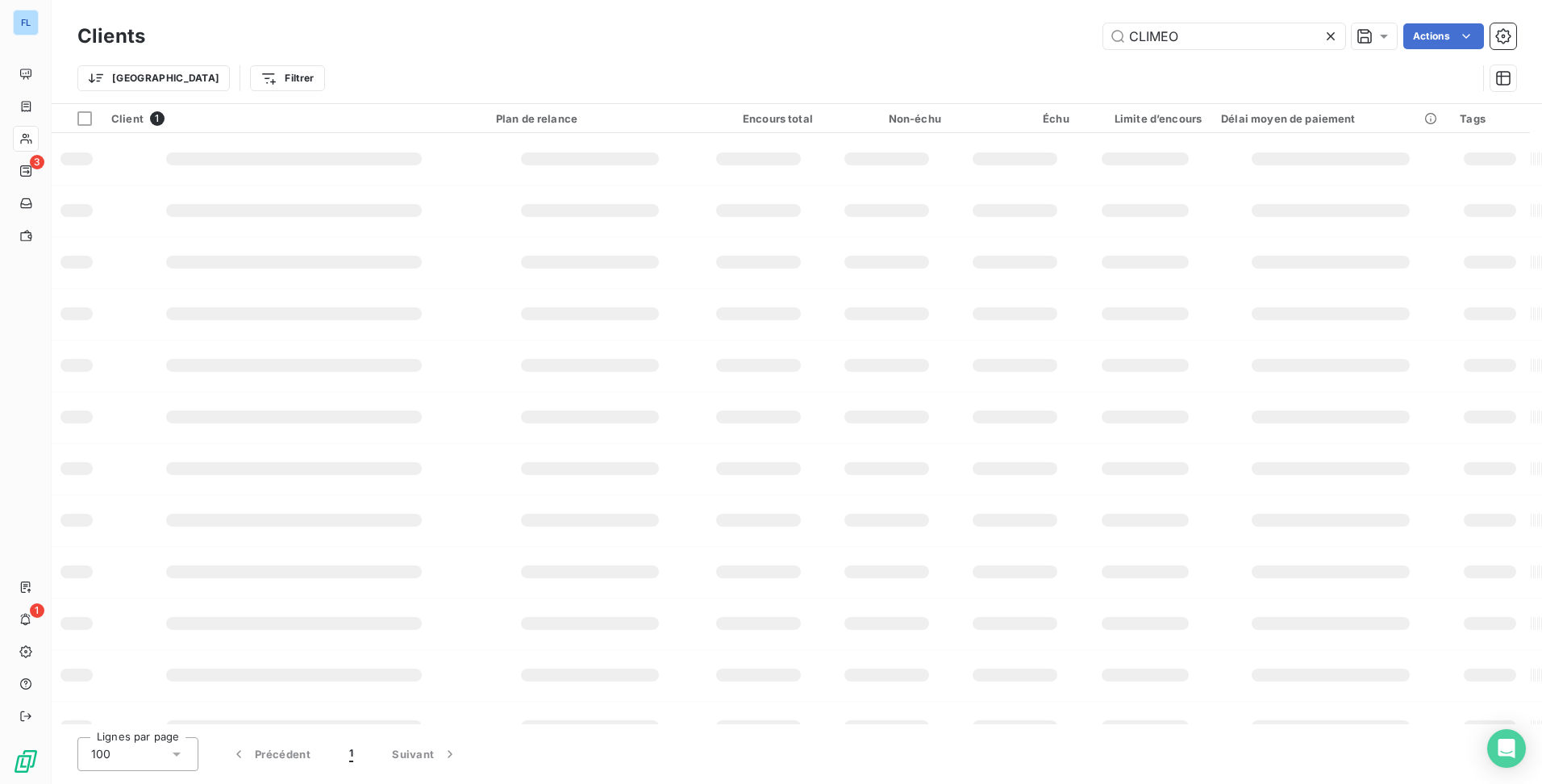
type input "CLIMEO"
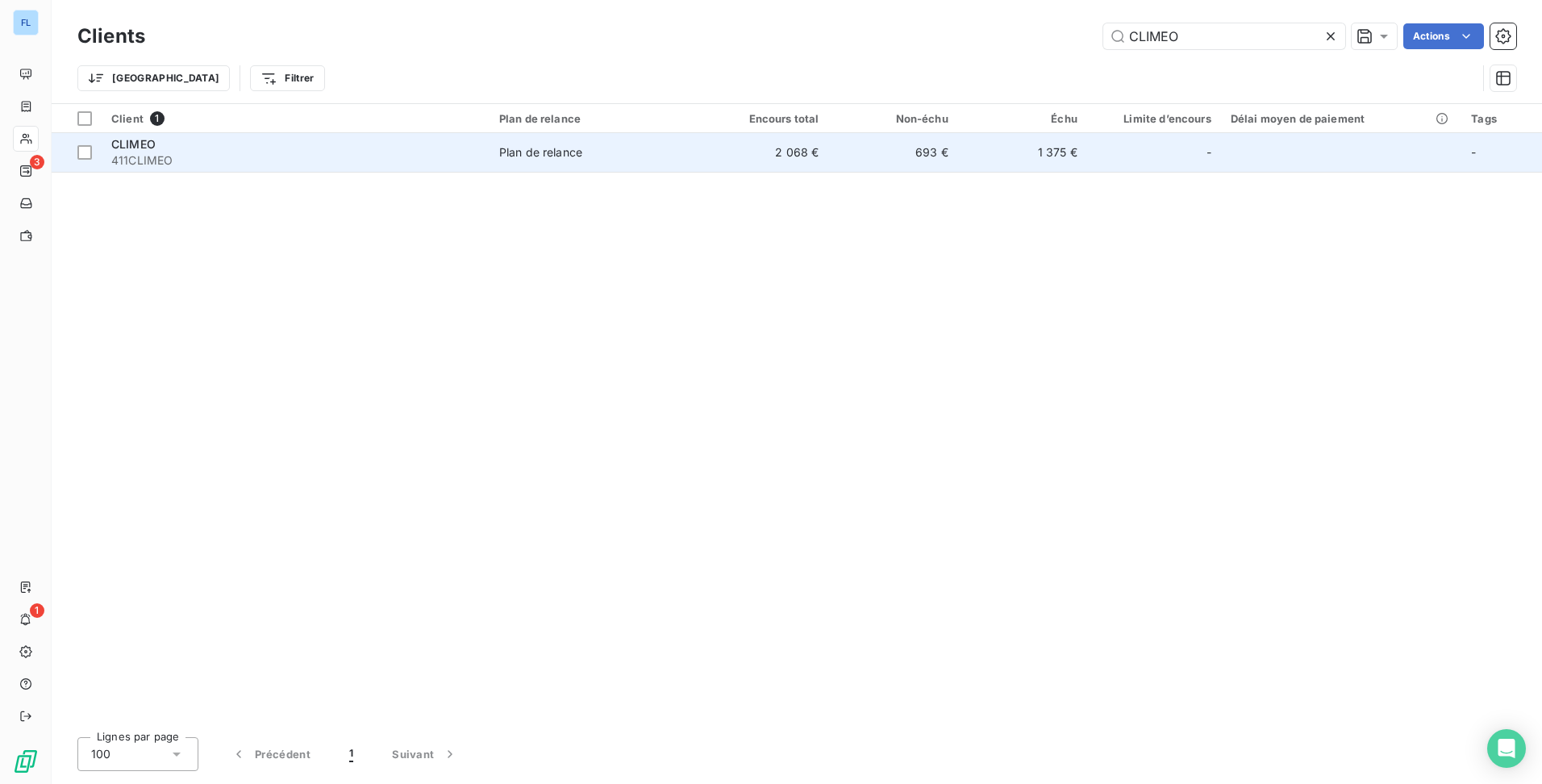
click at [739, 166] on td "2 068 €" at bounding box center [764, 152] width 129 height 38
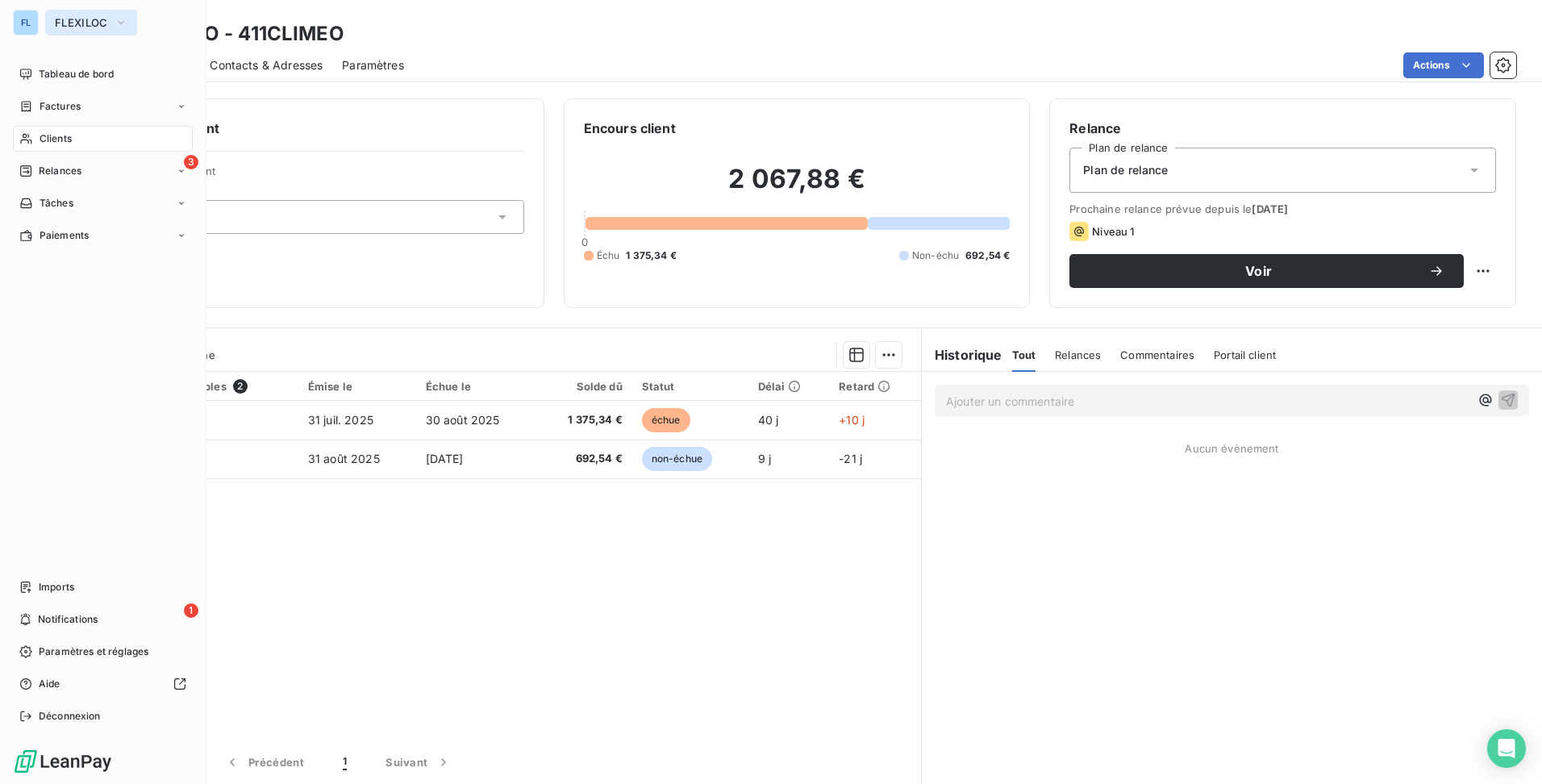
click at [87, 21] on span "FLEXILOC" at bounding box center [81, 22] width 53 height 13
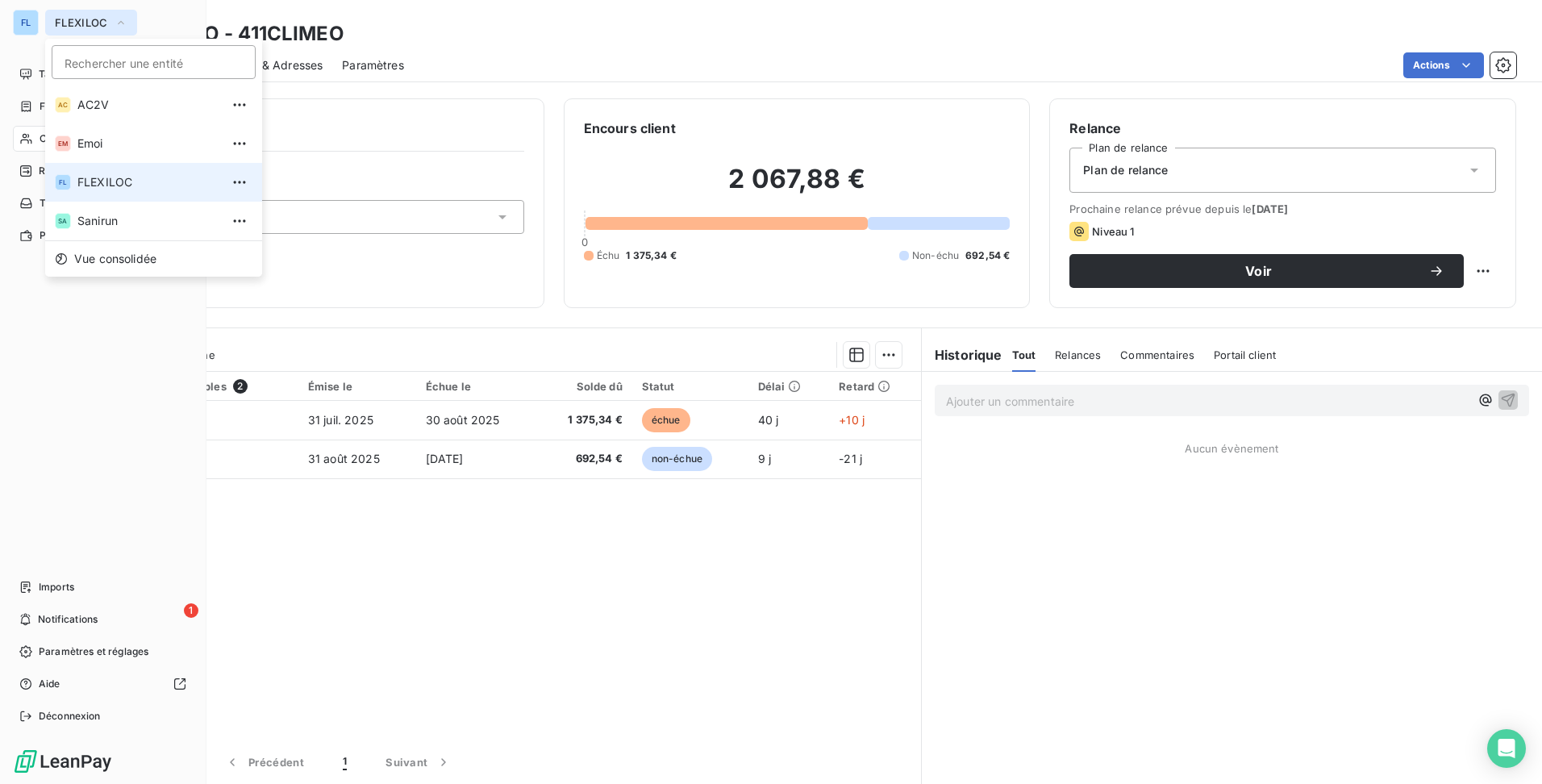
click at [100, 21] on span "FLEXILOC" at bounding box center [81, 22] width 53 height 13
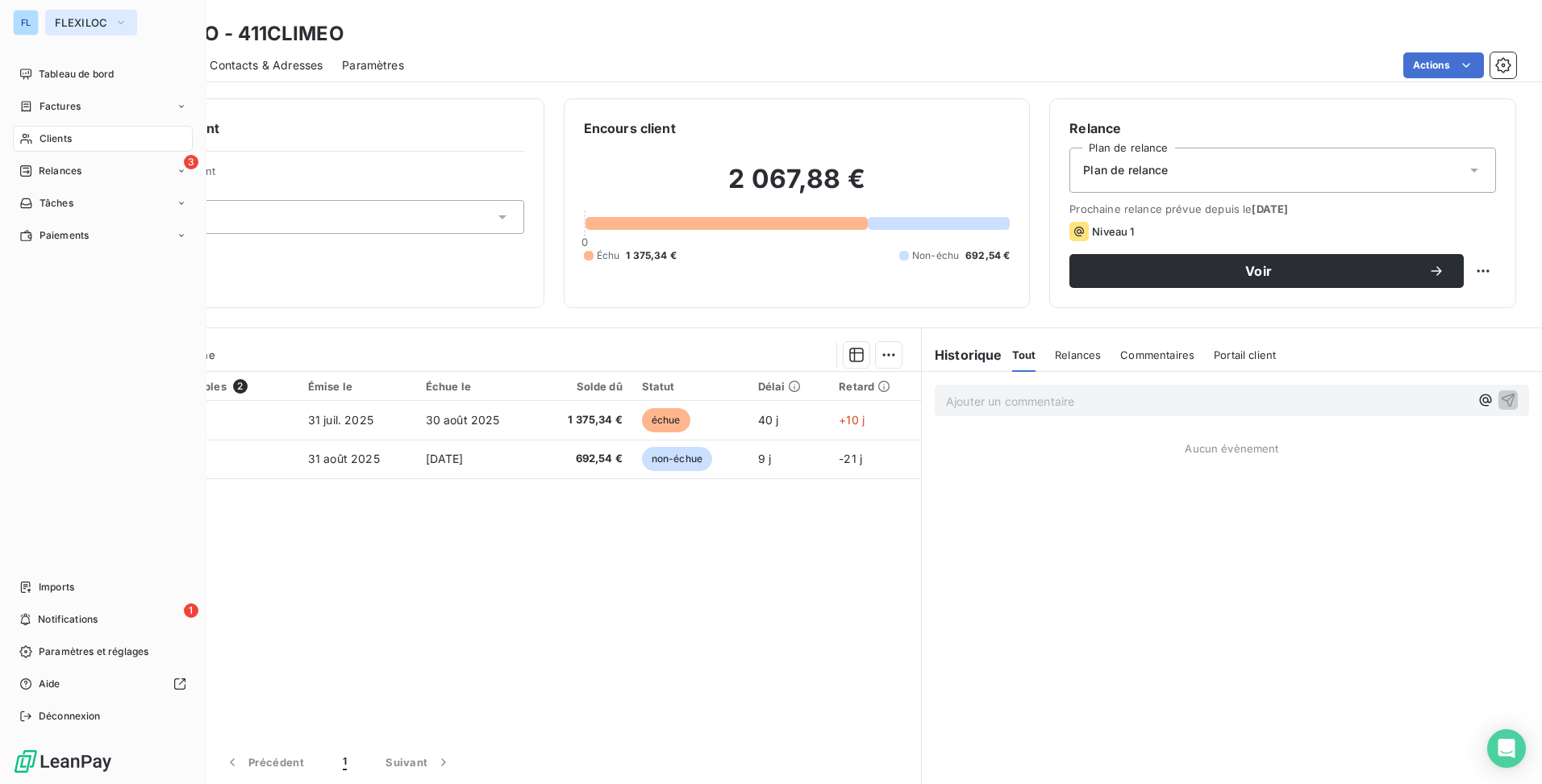
click at [100, 21] on span "FLEXILOC" at bounding box center [81, 22] width 53 height 13
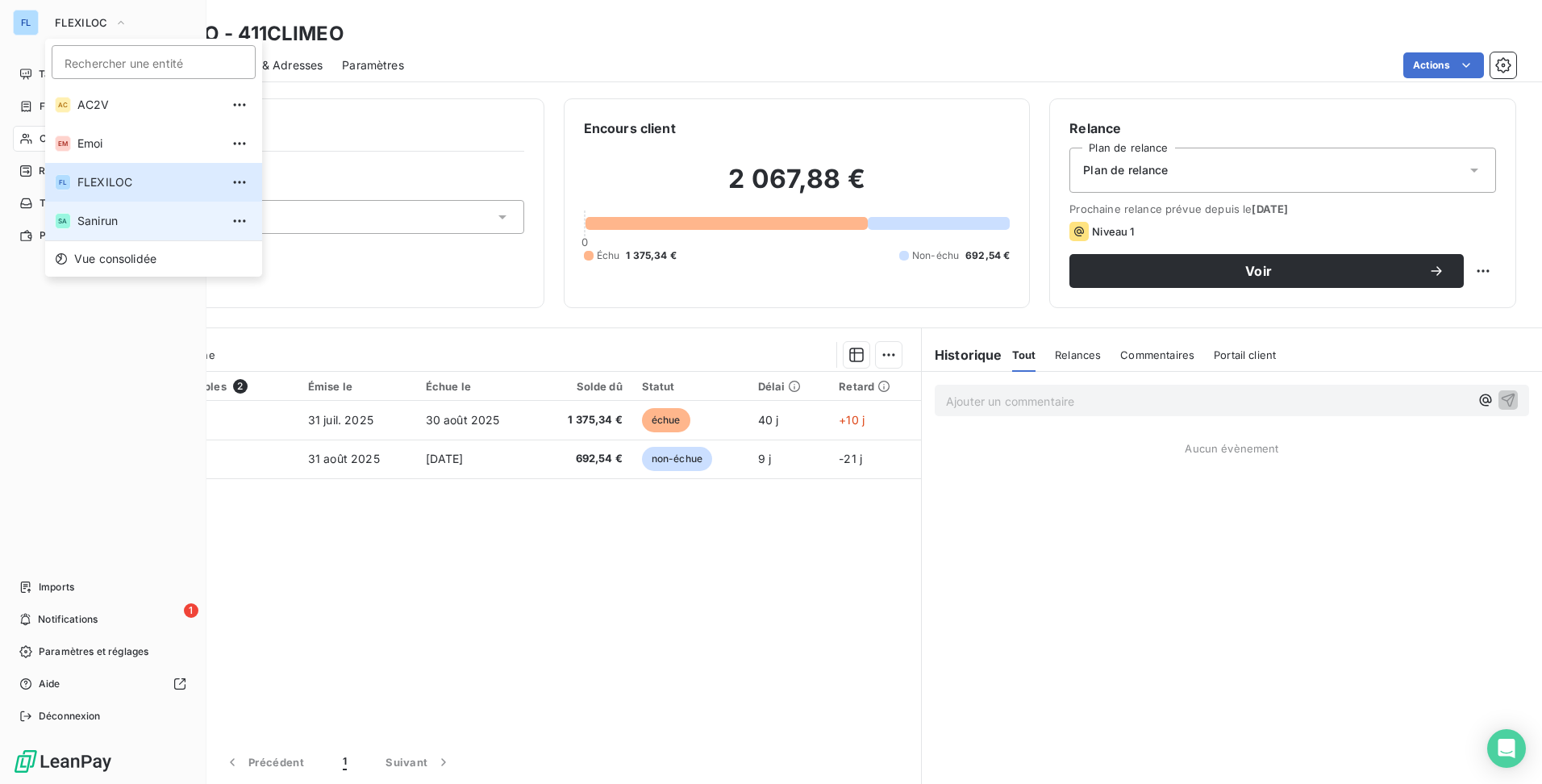
click at [115, 225] on span "Sanirun" at bounding box center [148, 221] width 142 height 16
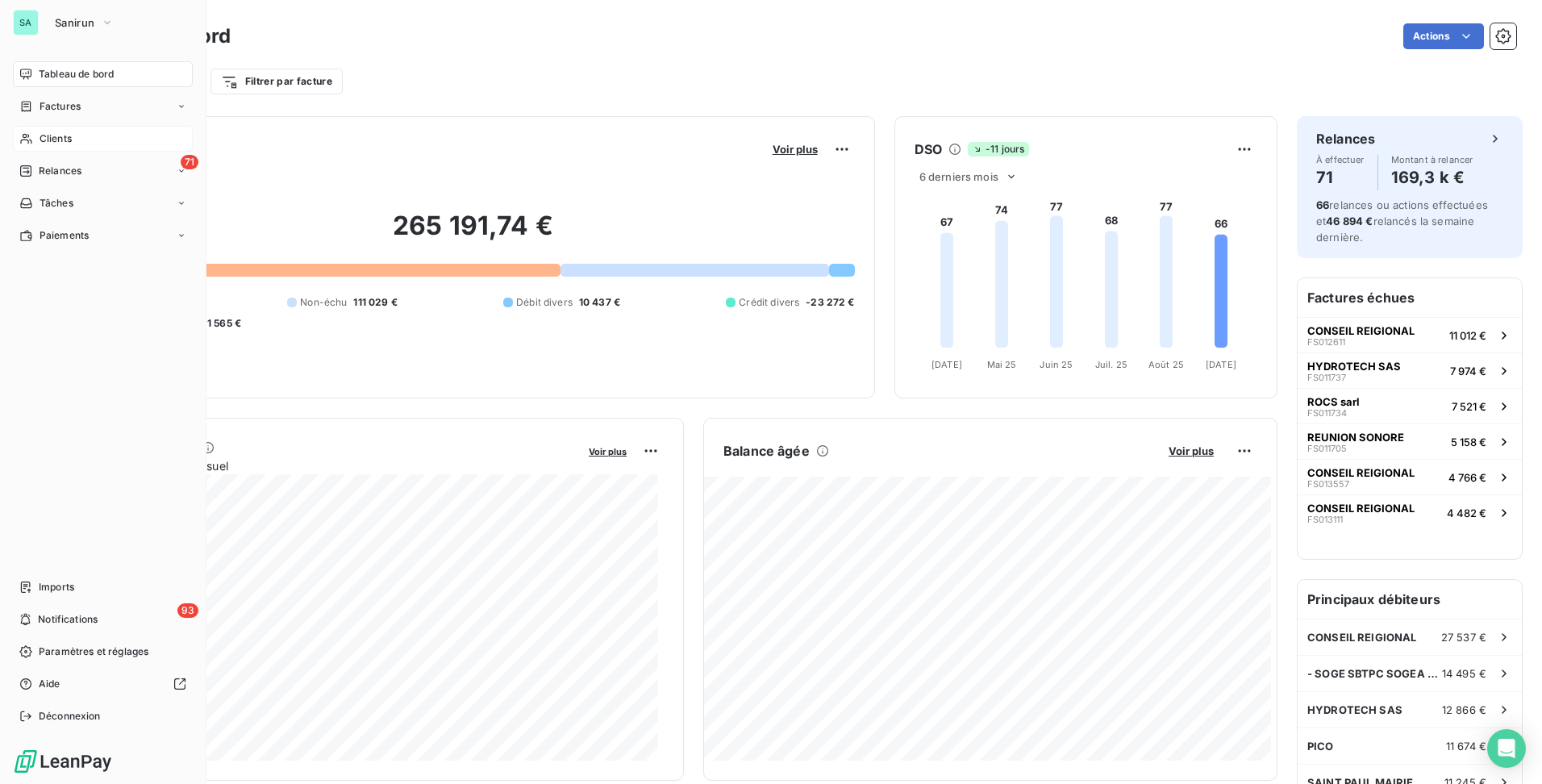
click at [69, 141] on span "Clients" at bounding box center [56, 139] width 32 height 14
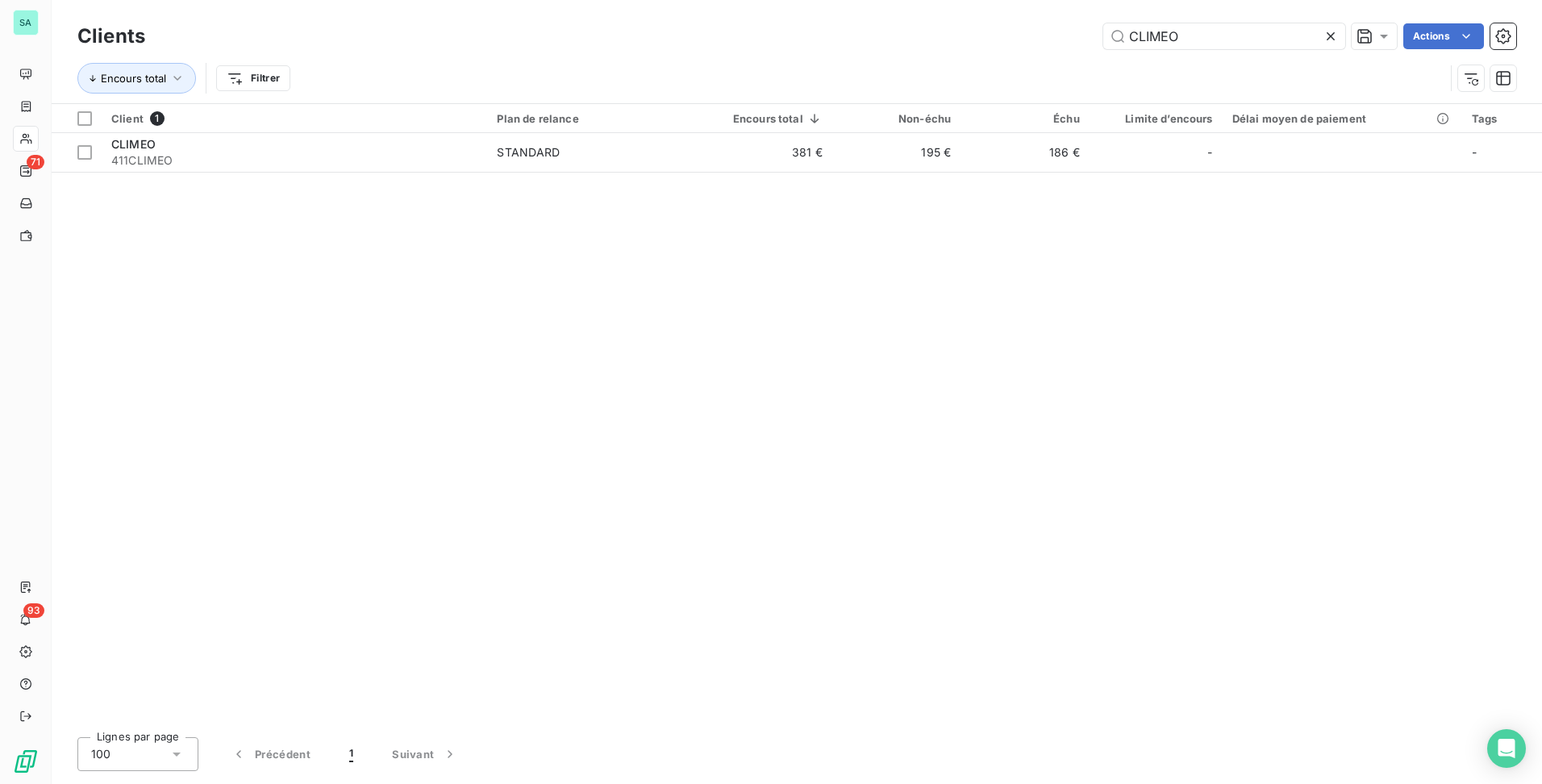
drag, startPoint x: 1186, startPoint y: 38, endPoint x: 770, endPoint y: 39, distance: 416.0
click at [770, 39] on div "CLIMEO Actions" at bounding box center [841, 36] width 1352 height 26
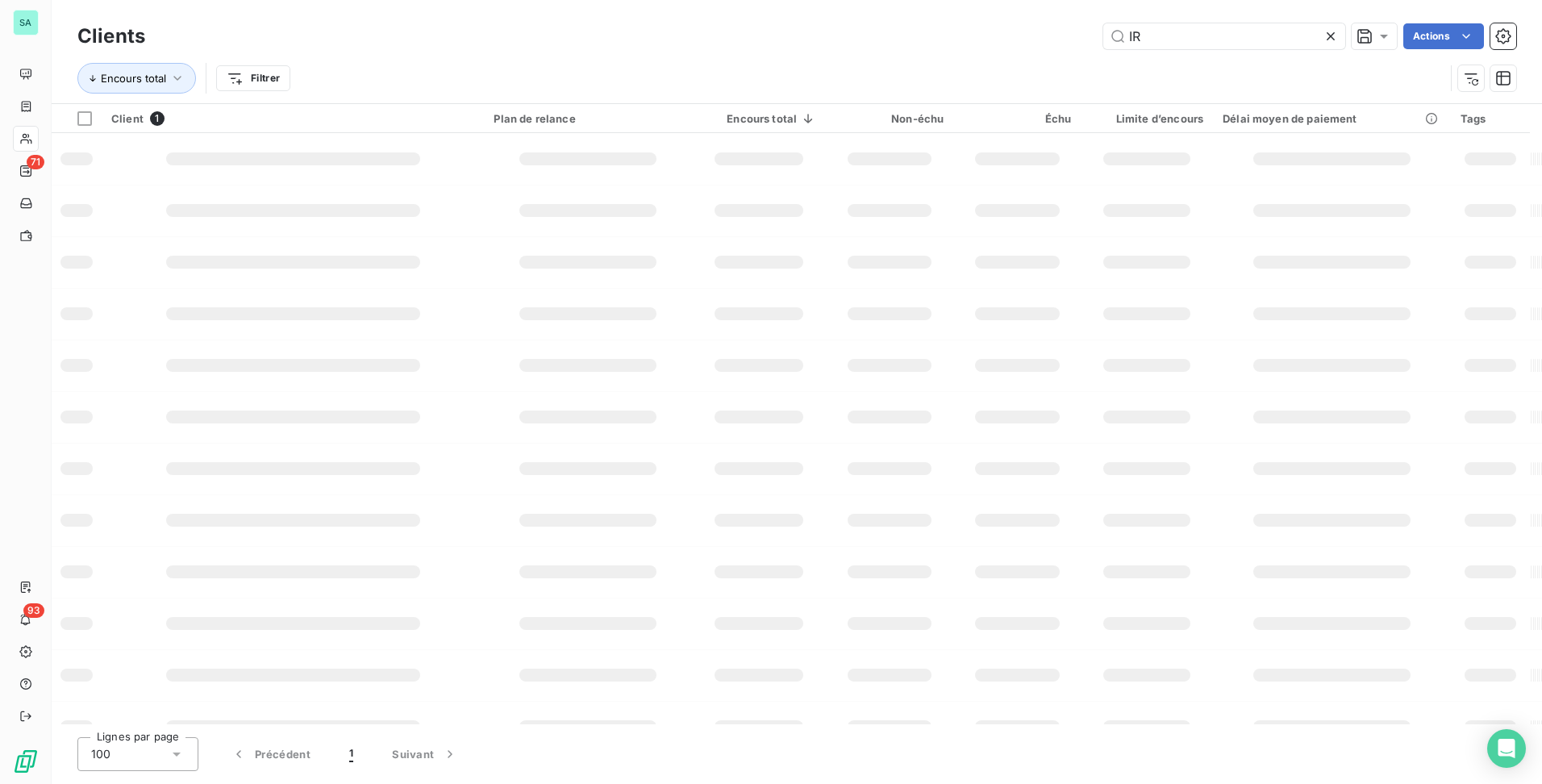
type input "I"
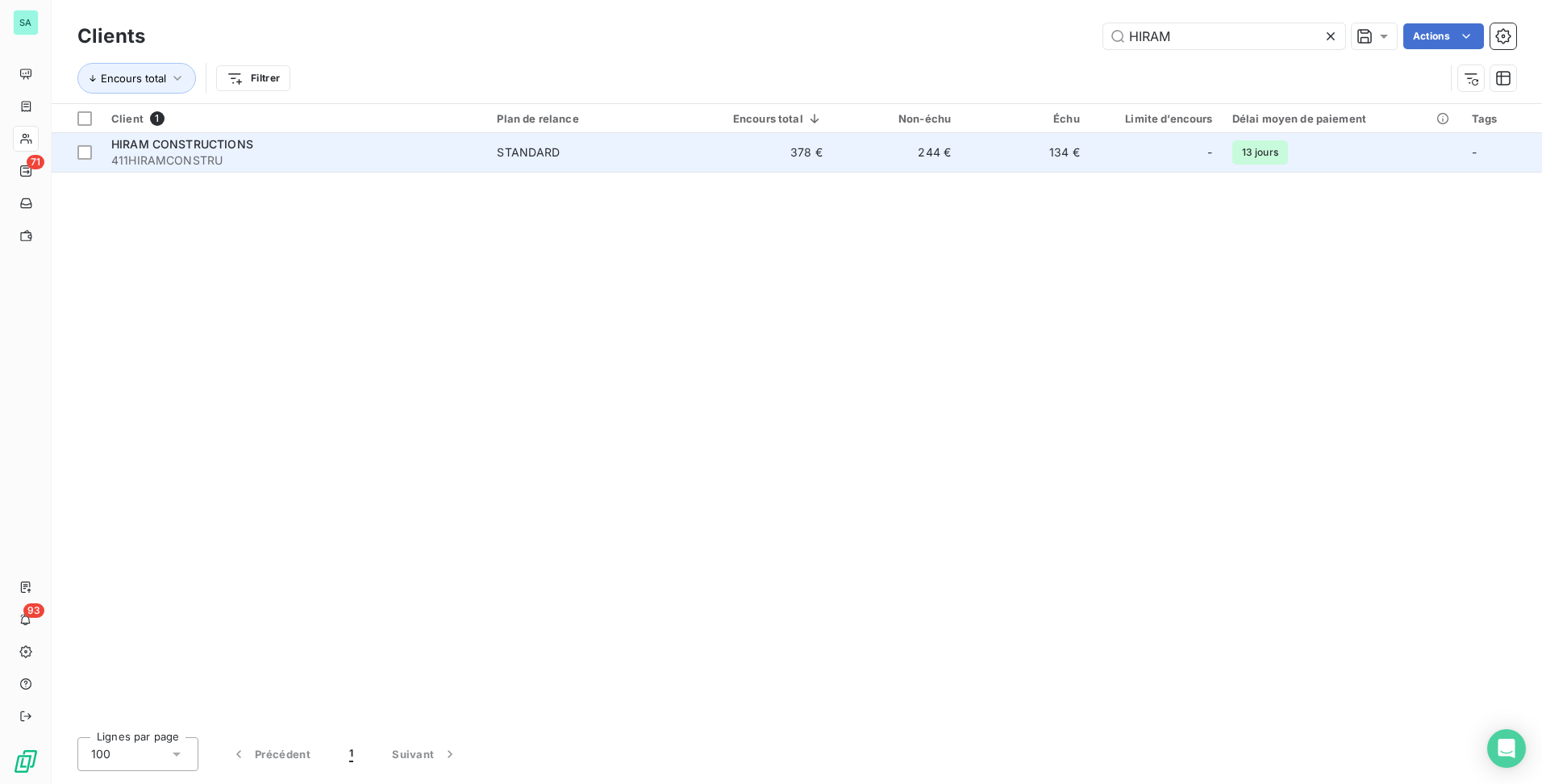
type input "HIRAM"
click at [538, 154] on div "STANDARD" at bounding box center [528, 152] width 63 height 16
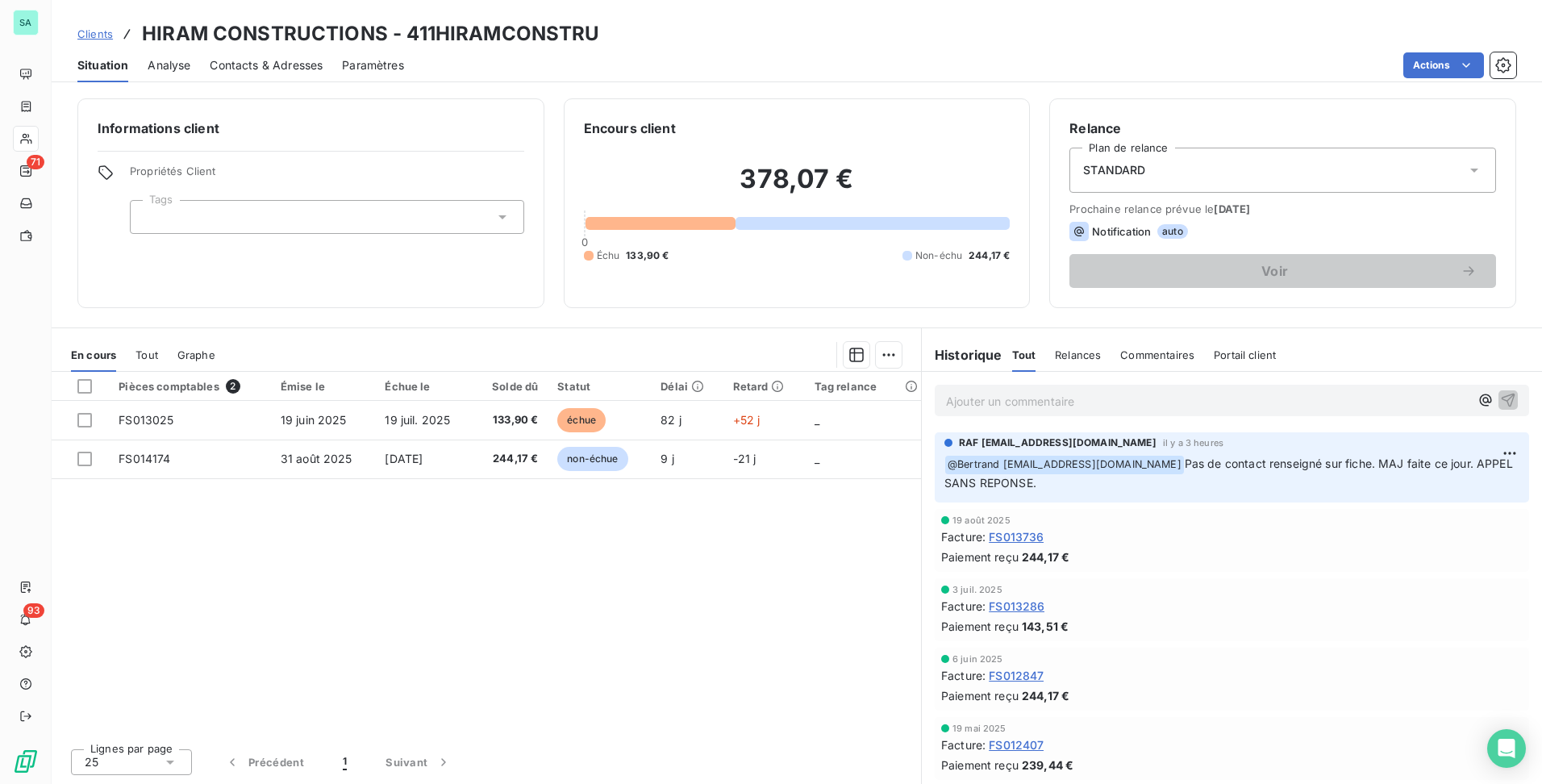
click at [383, 557] on div "Pièces comptables 2 Émise le Échue le Solde dû Statut Délai Retard Tag relance …" at bounding box center [486, 553] width 870 height 363
click at [1493, 451] on html "SA 71 93 Clients HIRAM CONSTRUCTIONS - 411HIRAMCONSTRU Situation Analyse Contac…" at bounding box center [771, 392] width 1542 height 784
click at [1480, 487] on div "Editer" at bounding box center [1459, 488] width 90 height 26
drag, startPoint x: 1093, startPoint y: 482, endPoint x: 956, endPoint y: 463, distance: 138.3
click at [956, 463] on p "﻿ @ Bertrand management@groupelumax.com ﻿ Pas de contact renseigné sur fiche. M…" at bounding box center [1222, 473] width 556 height 38
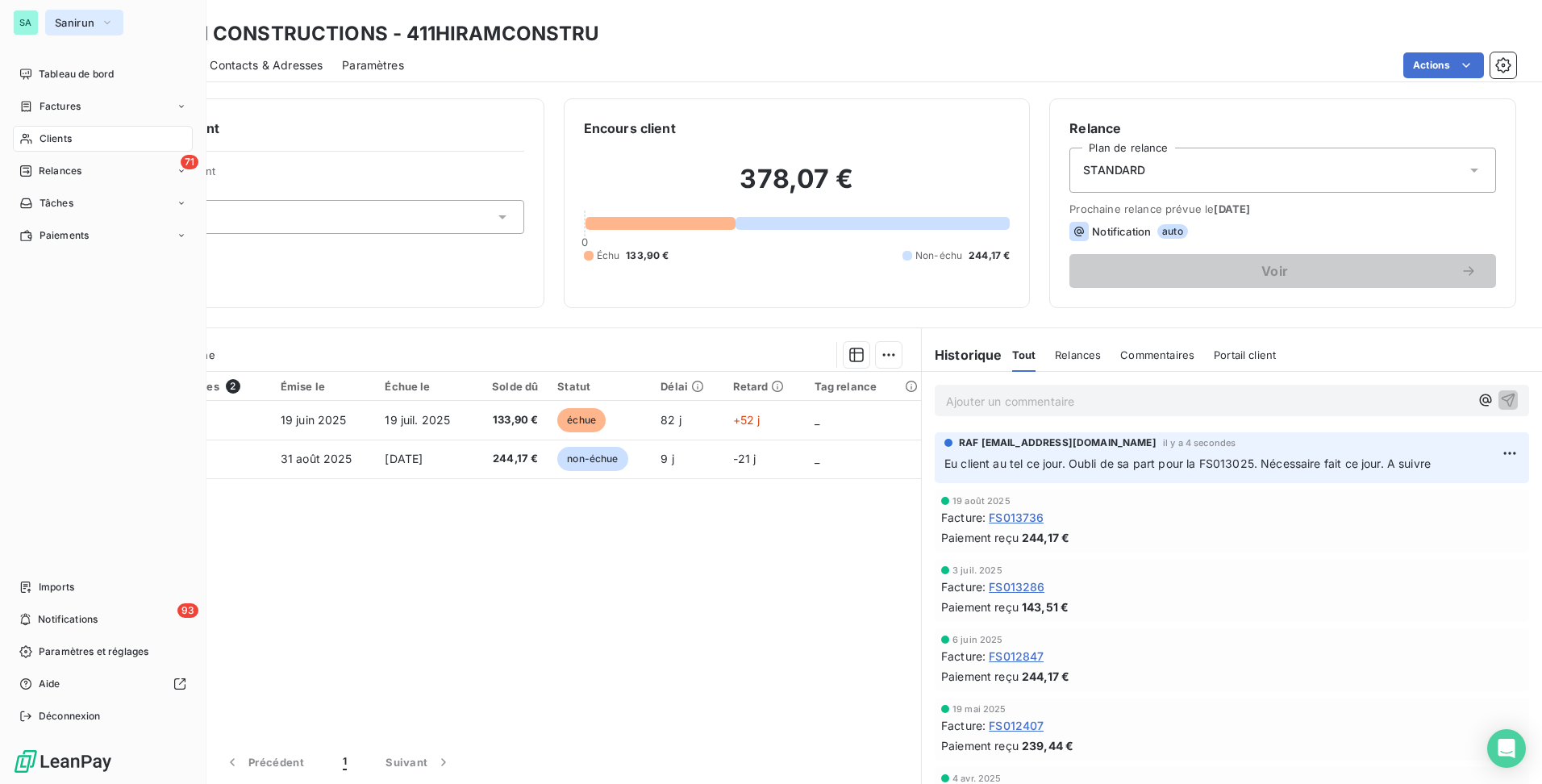
click at [77, 21] on span "Sanirun" at bounding box center [74, 22] width 39 height 13
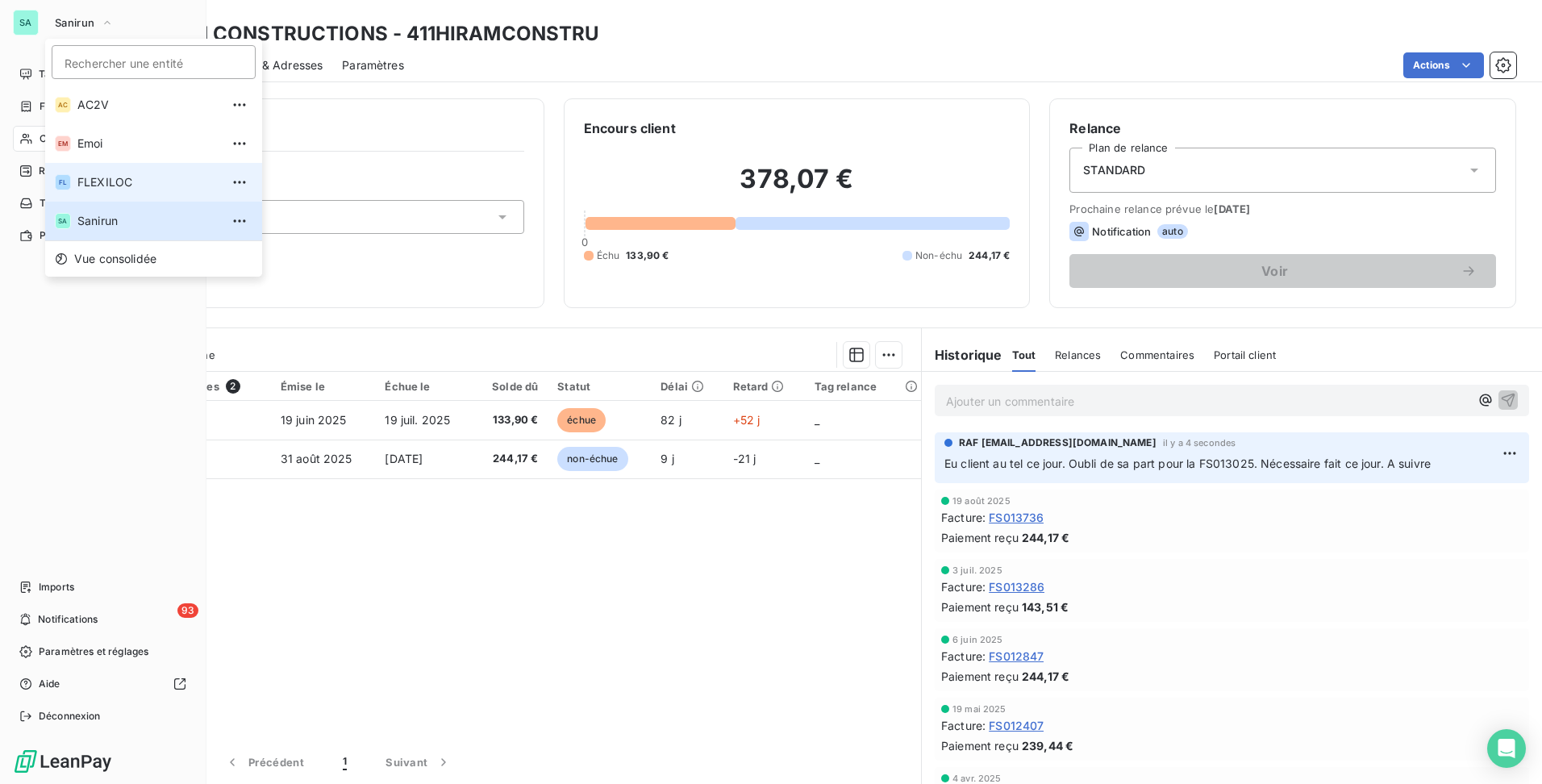
click at [107, 179] on span "FLEXILOC" at bounding box center [148, 183] width 142 height 16
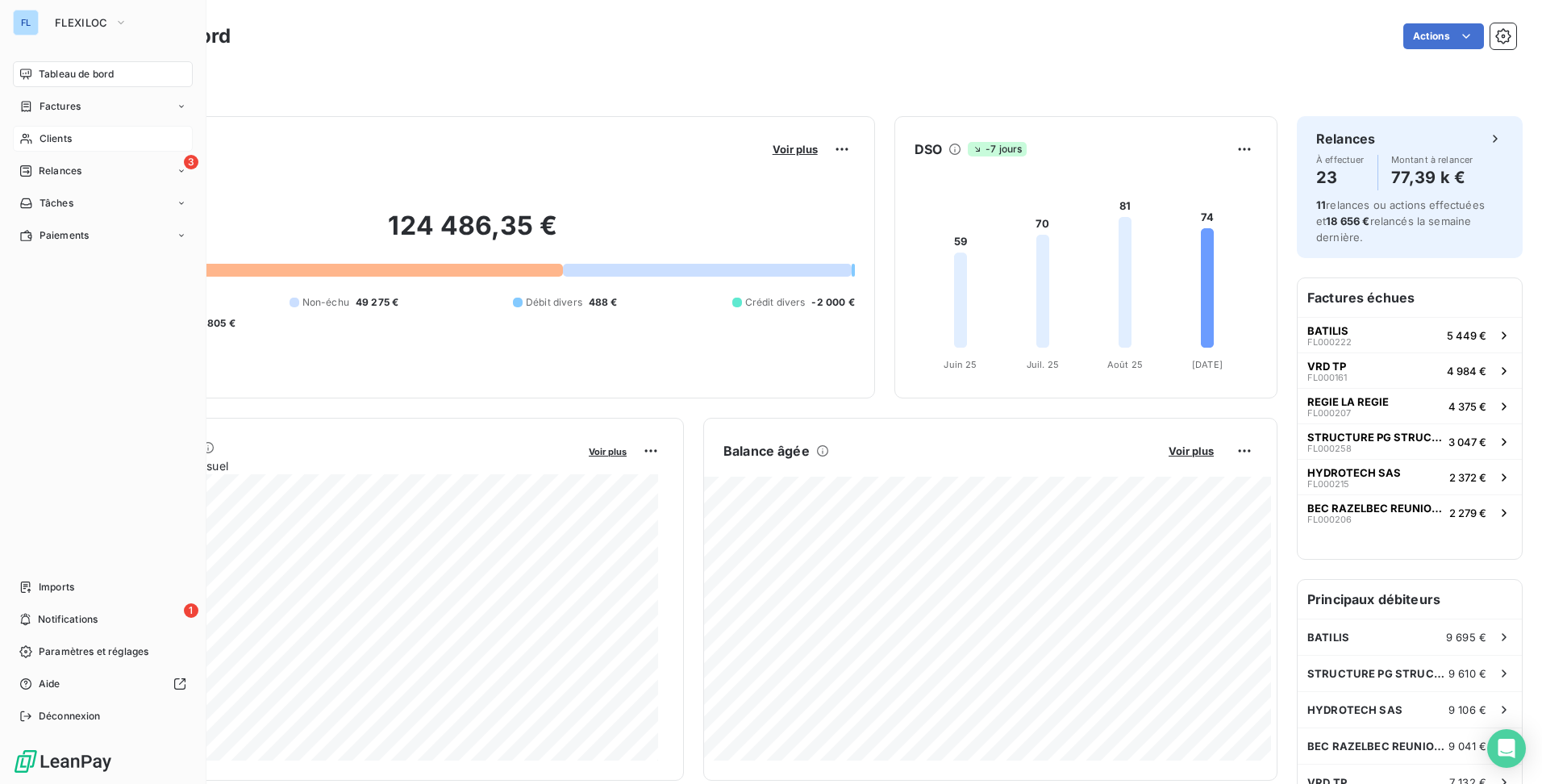
click at [42, 140] on span "Clients" at bounding box center [56, 139] width 32 height 14
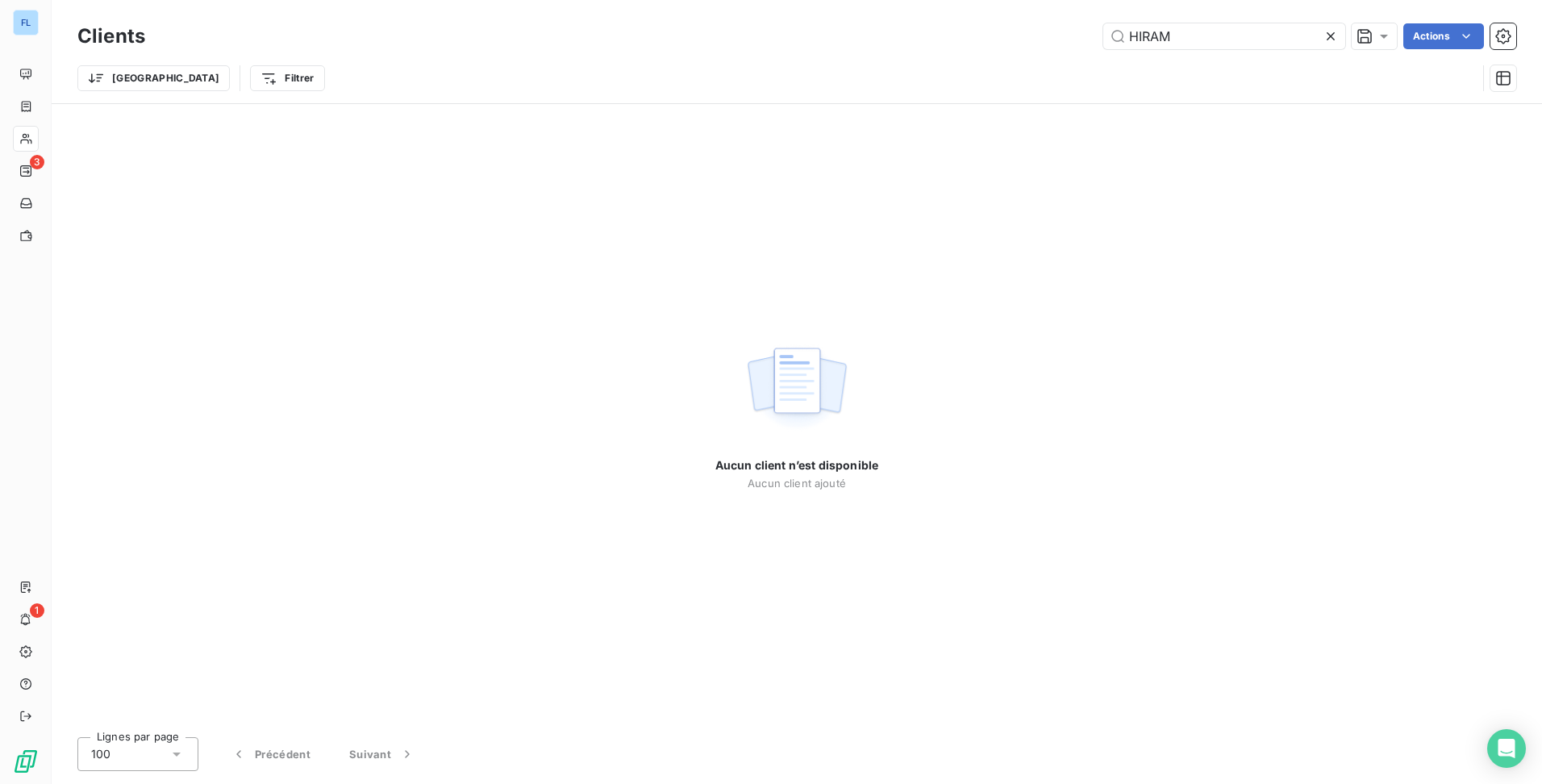
drag, startPoint x: 1209, startPoint y: 38, endPoint x: 774, endPoint y: 20, distance: 435.4
click at [775, 20] on div "Clients HIRAM Actions" at bounding box center [796, 37] width 1439 height 34
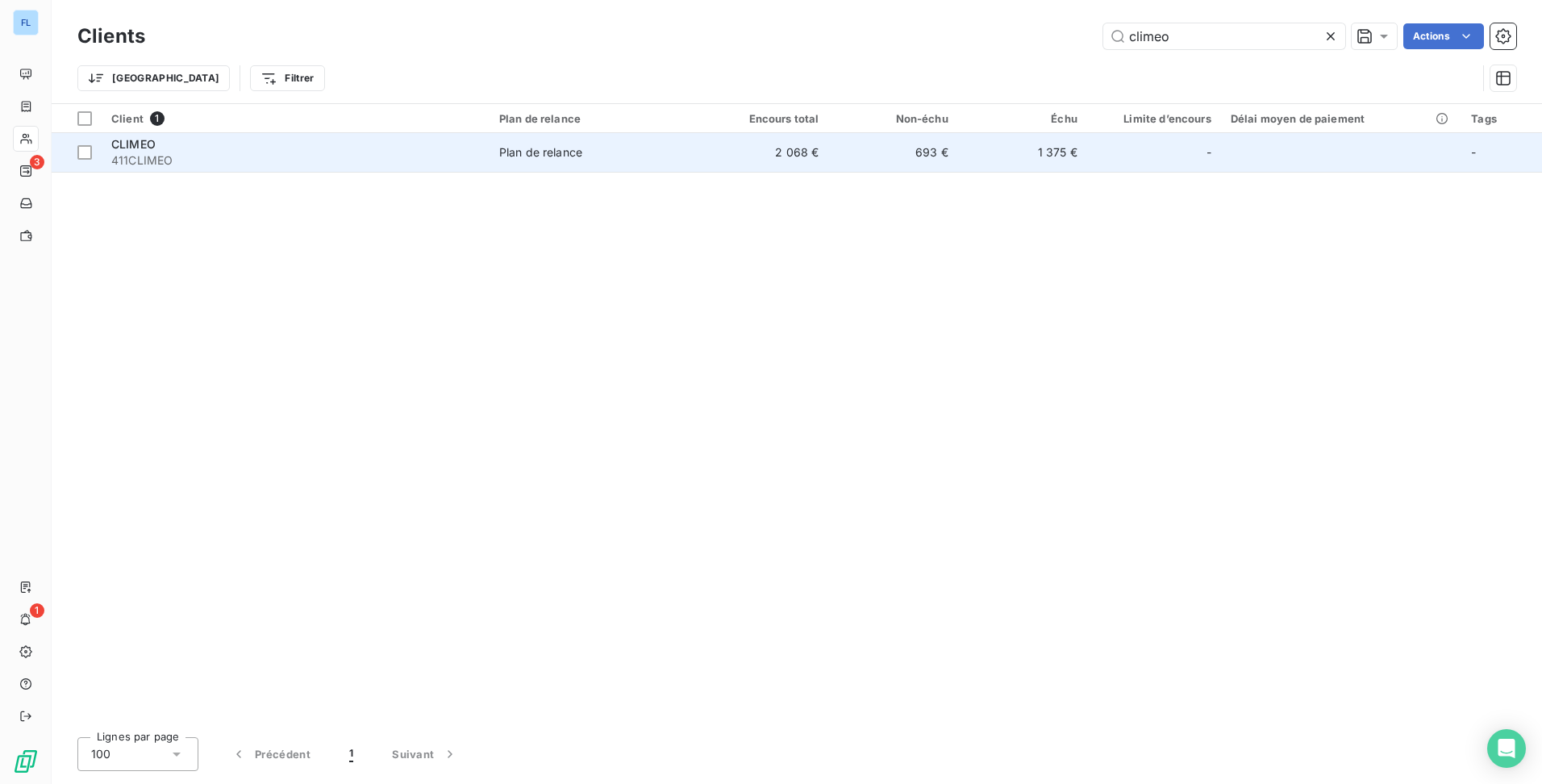
type input "climeo"
click at [655, 153] on span "Plan de relance" at bounding box center [595, 152] width 191 height 16
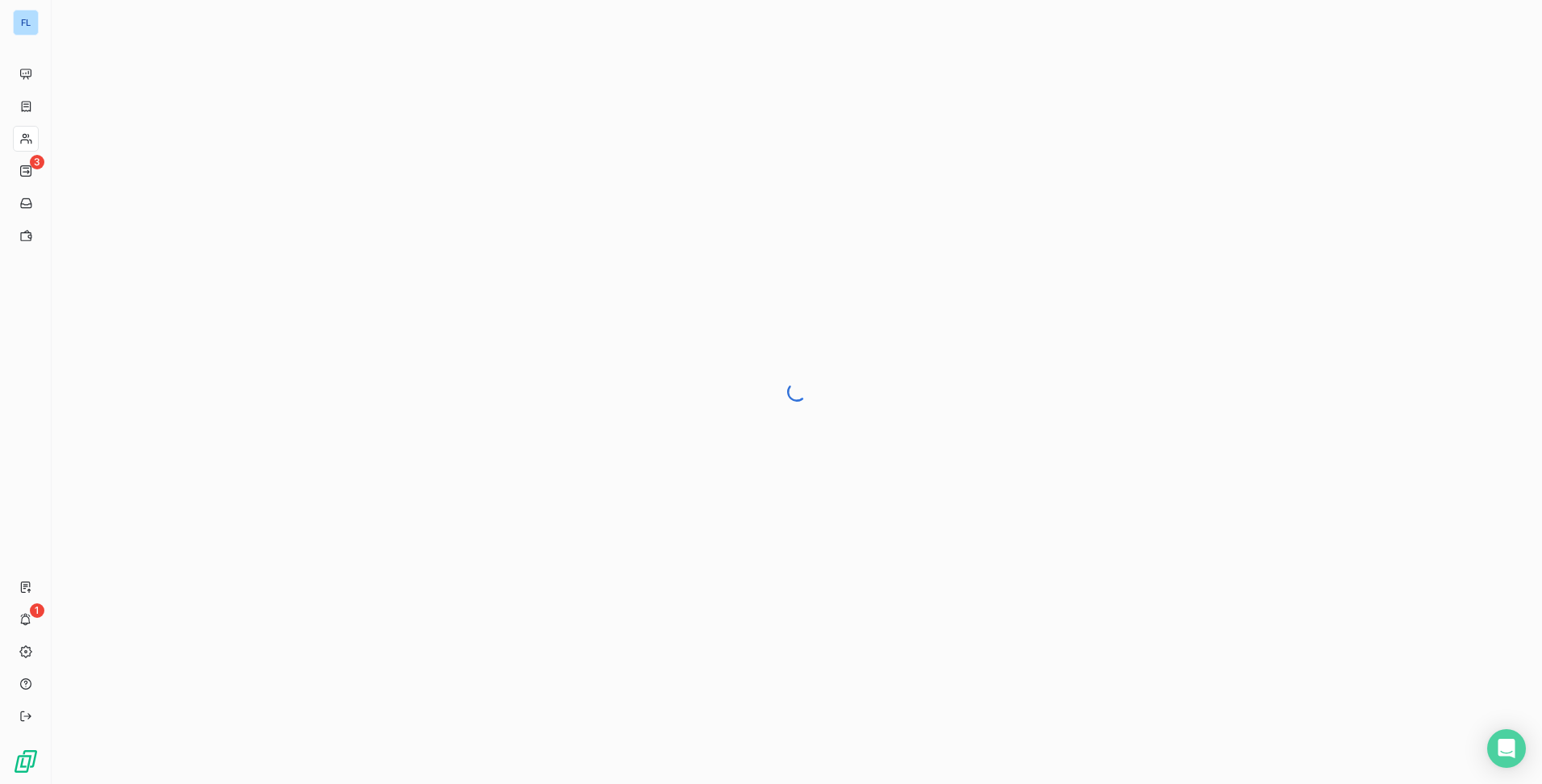
click at [877, 321] on div at bounding box center [797, 392] width 1491 height 784
click at [758, 472] on div at bounding box center [797, 392] width 1491 height 784
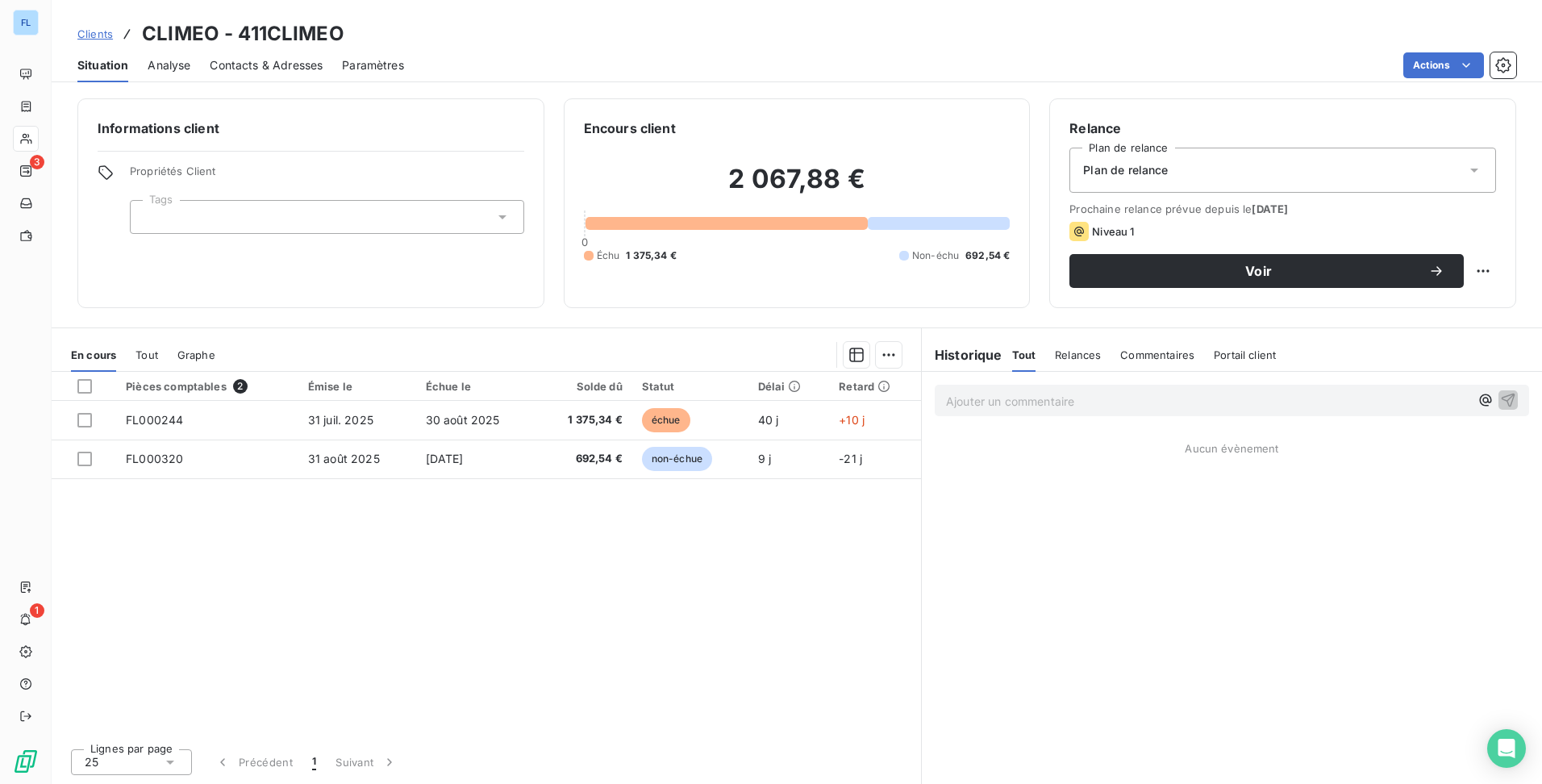
click at [287, 64] on span "Contacts & Adresses" at bounding box center [266, 65] width 113 height 16
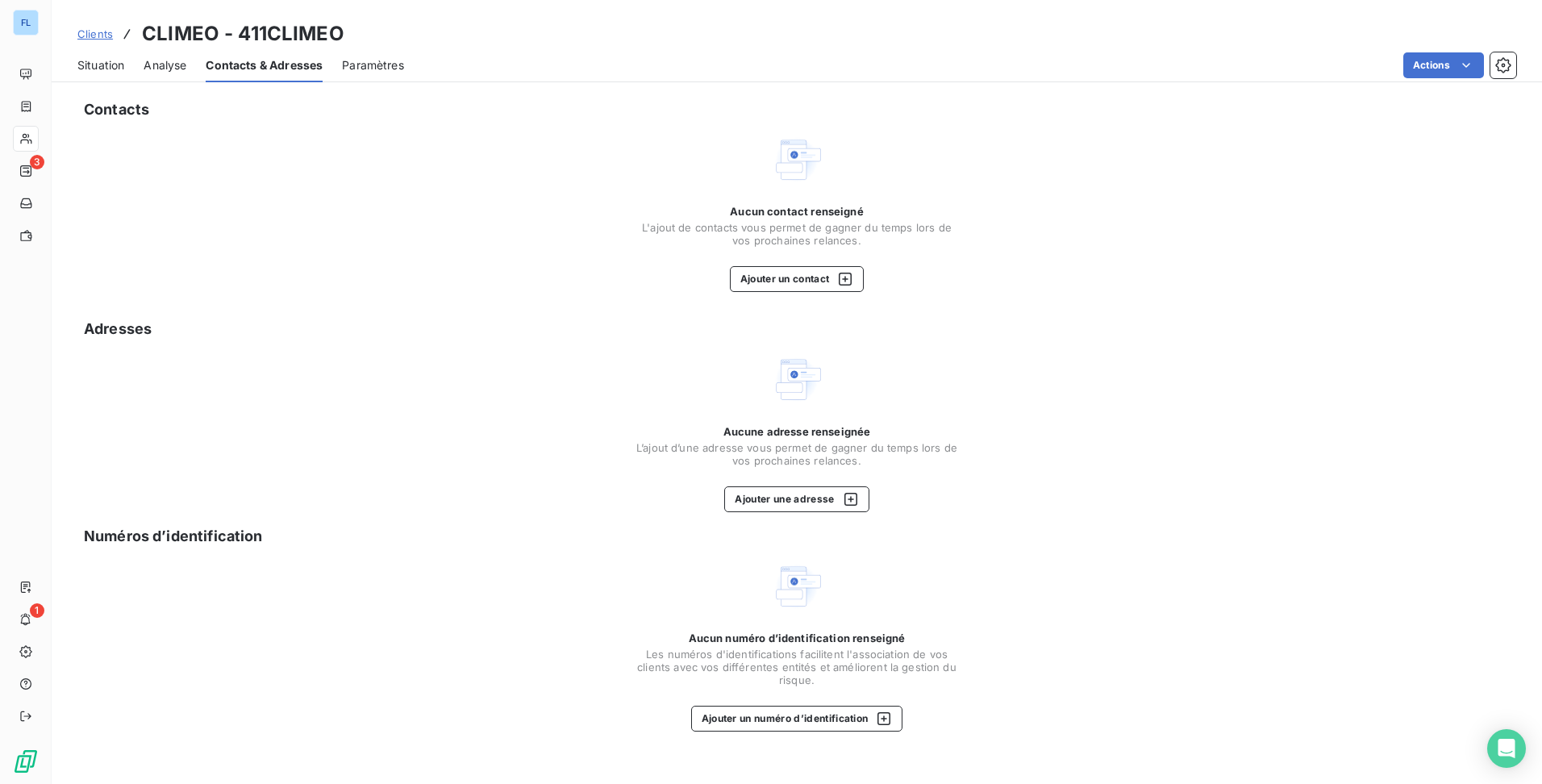
click at [97, 67] on span "Situation" at bounding box center [100, 65] width 47 height 16
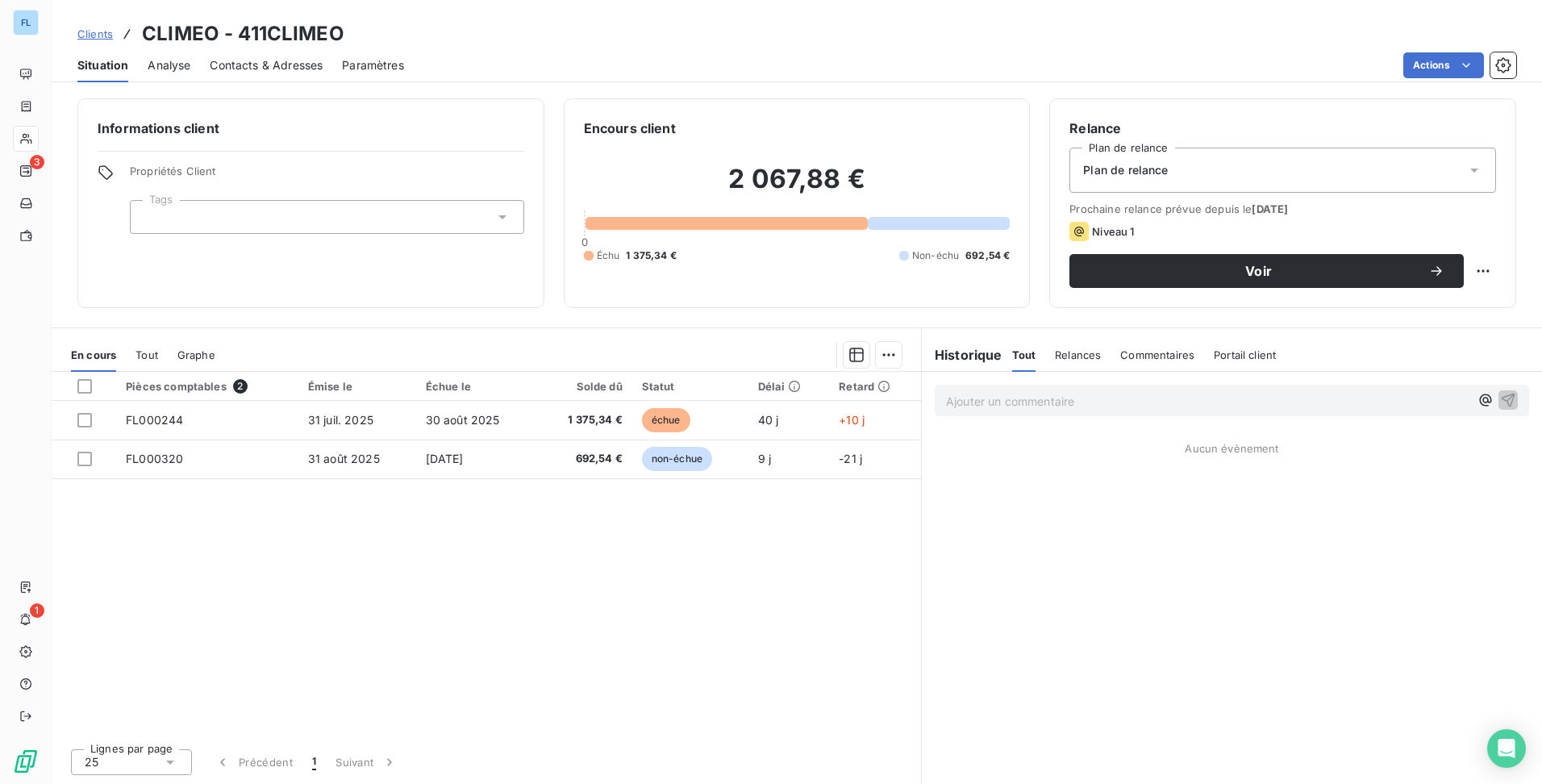
click at [1020, 398] on p "Ajouter un commentaire ﻿" at bounding box center [1208, 401] width 524 height 21
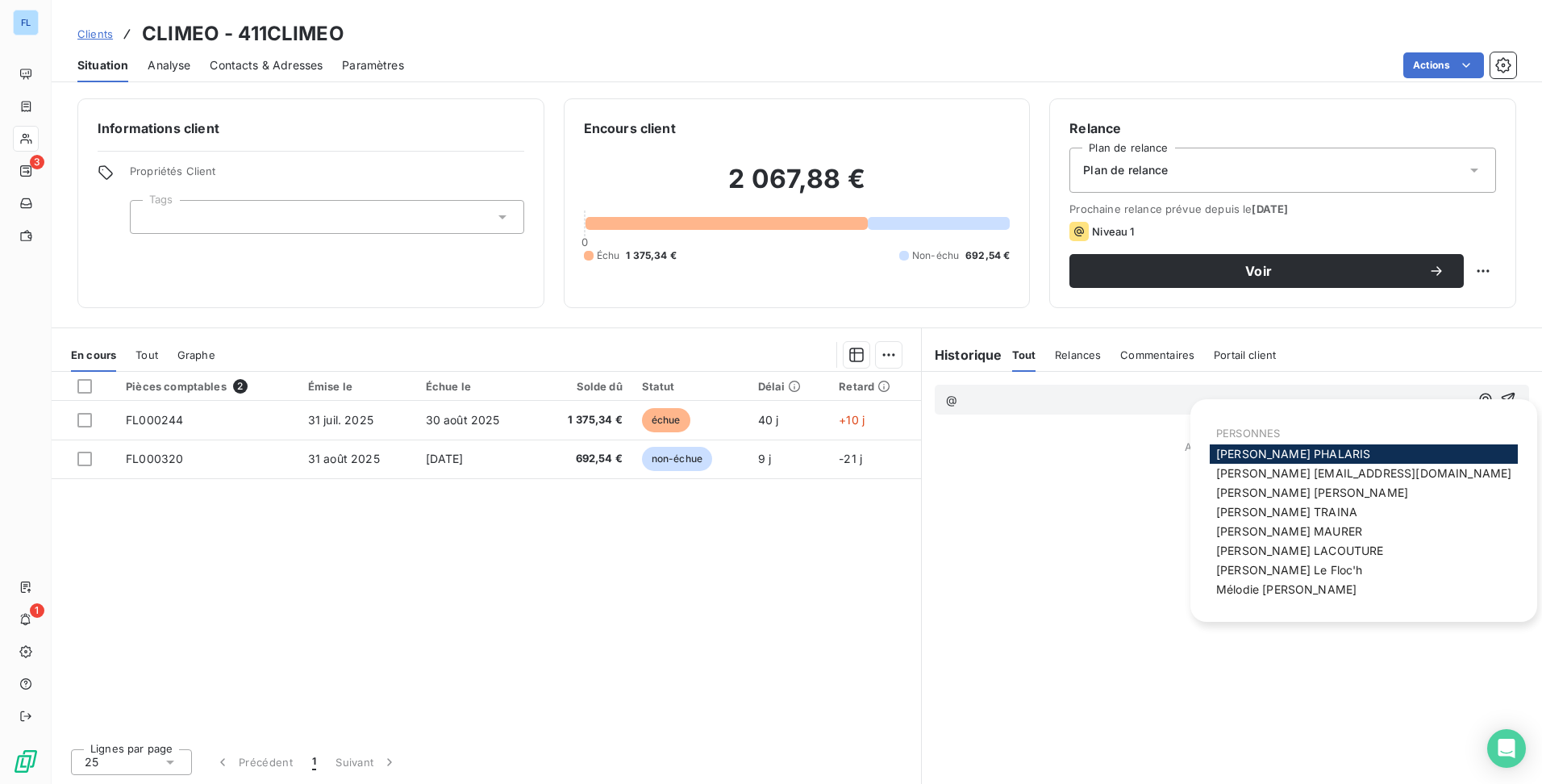
click at [1291, 456] on span "[PERSON_NAME]" at bounding box center [1293, 453] width 154 height 13
click at [1296, 590] on span "[PERSON_NAME]" at bounding box center [1286, 589] width 141 height 13
